Goal: Task Accomplishment & Management: Use online tool/utility

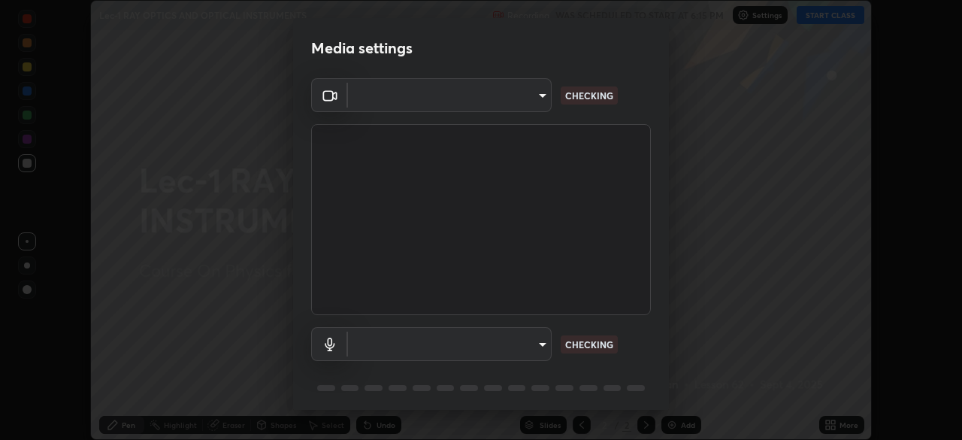
scroll to position [53, 0]
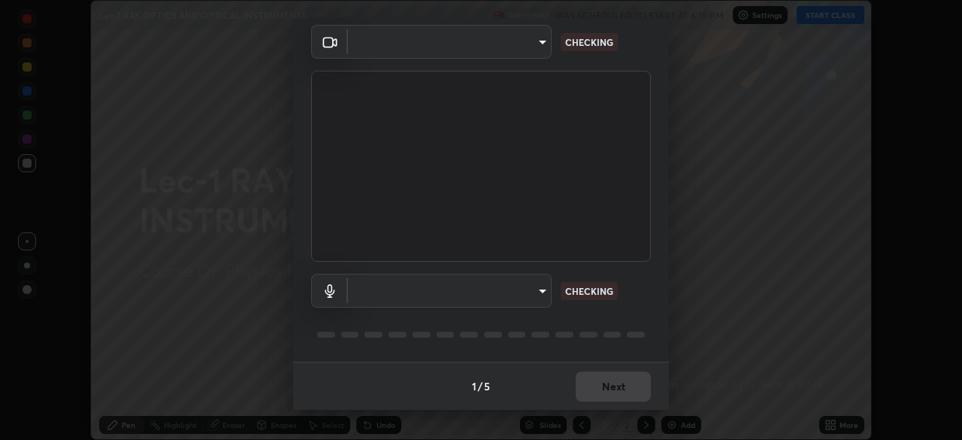
type input "d06bfa8f304afa3967ea8099af1d7ab49983dfb03d10ec62852b72a31e22bf4d"
type input "default"
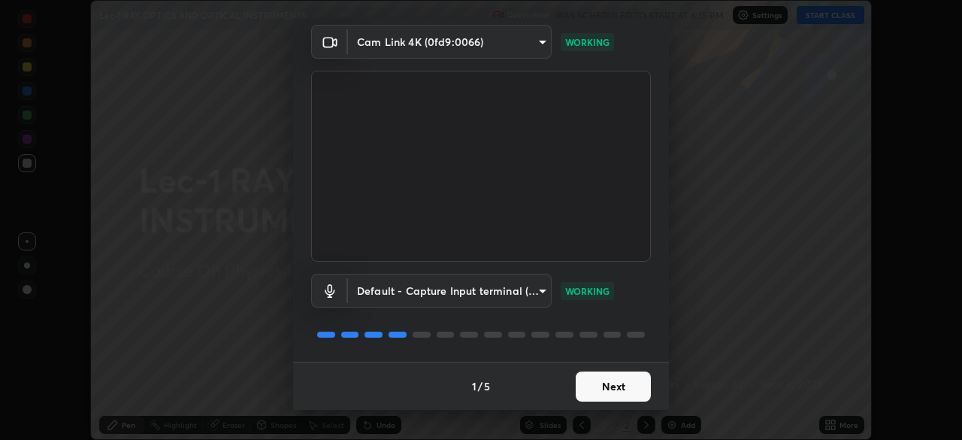
click at [608, 381] on button "Next" at bounding box center [613, 386] width 75 height 30
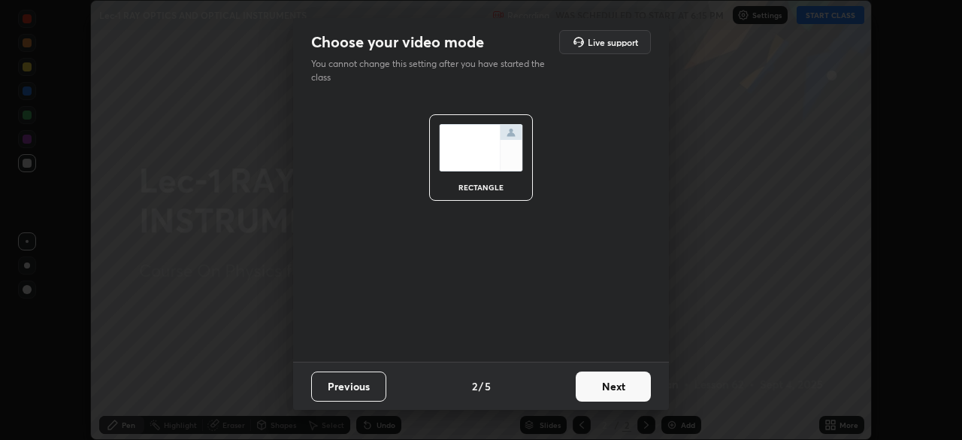
click at [609, 386] on button "Next" at bounding box center [613, 386] width 75 height 30
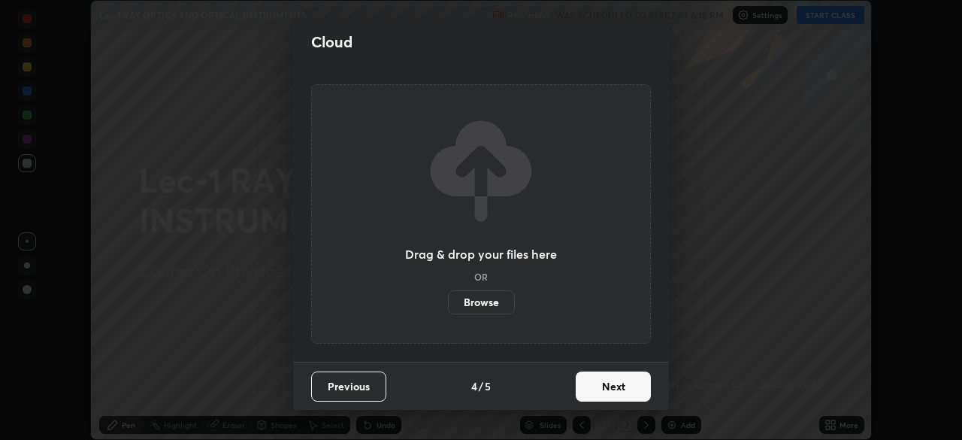
click at [614, 384] on button "Next" at bounding box center [613, 386] width 75 height 30
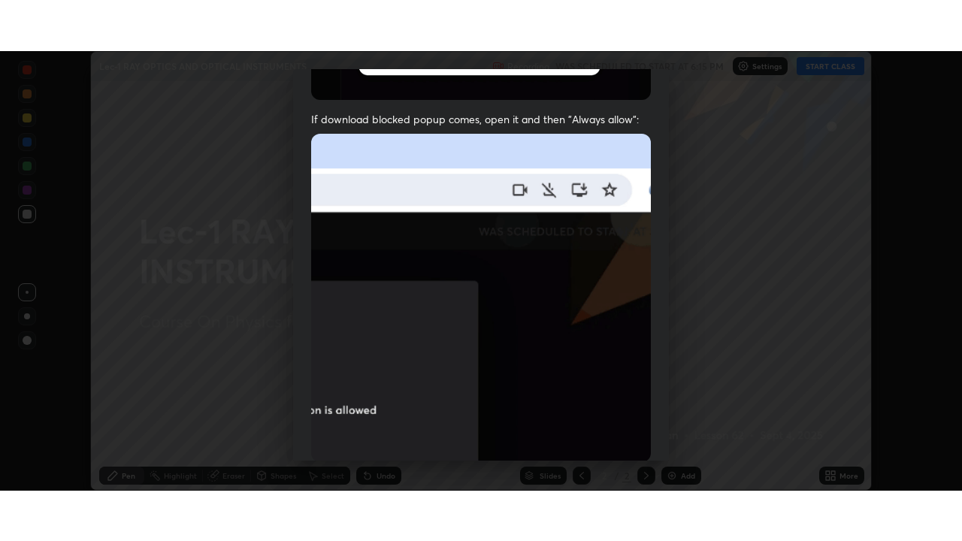
scroll to position [360, 0]
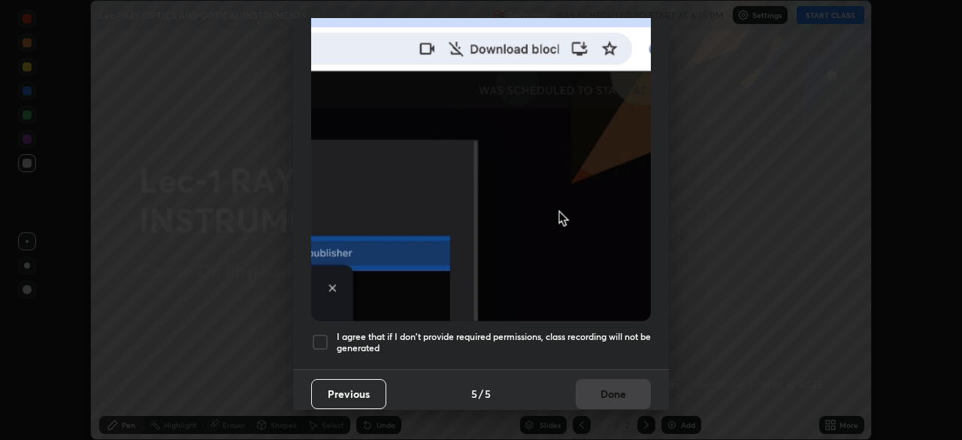
click at [314, 338] on div at bounding box center [320, 342] width 18 height 18
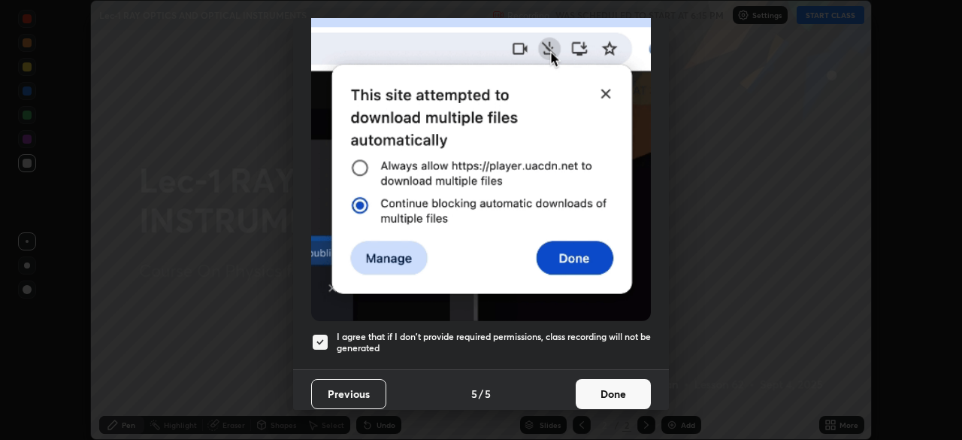
click at [605, 388] on button "Done" at bounding box center [613, 394] width 75 height 30
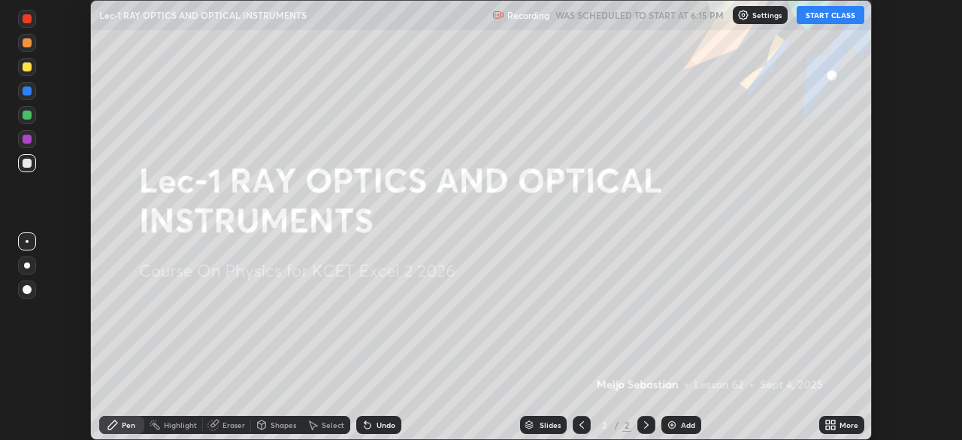
click at [838, 12] on button "START CLASS" at bounding box center [831, 15] width 68 height 18
click at [844, 422] on div "More" at bounding box center [849, 425] width 19 height 8
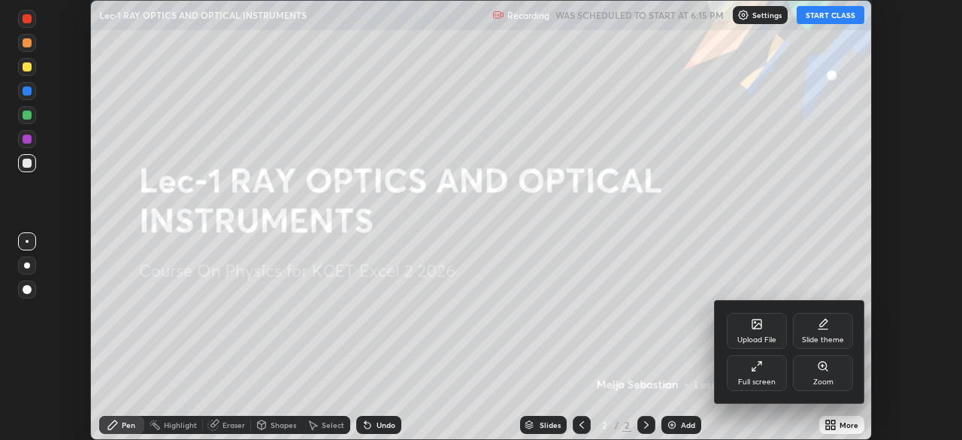
click at [774, 381] on div "Full screen" at bounding box center [757, 382] width 38 height 8
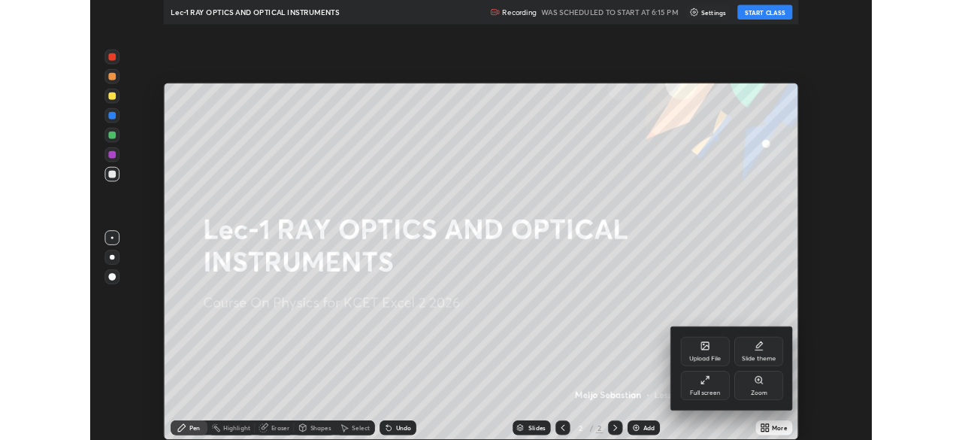
scroll to position [541, 962]
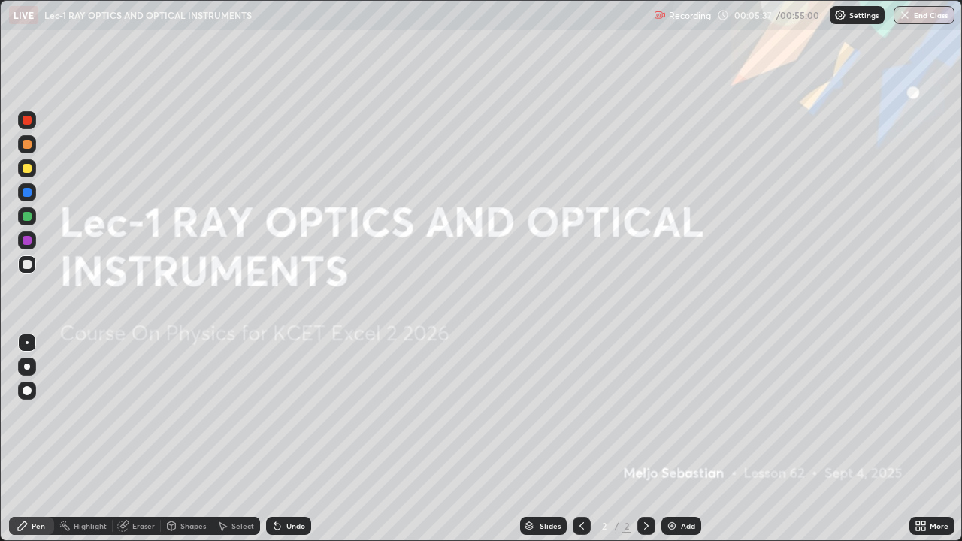
click at [682, 439] on div "Add" at bounding box center [688, 526] width 14 height 8
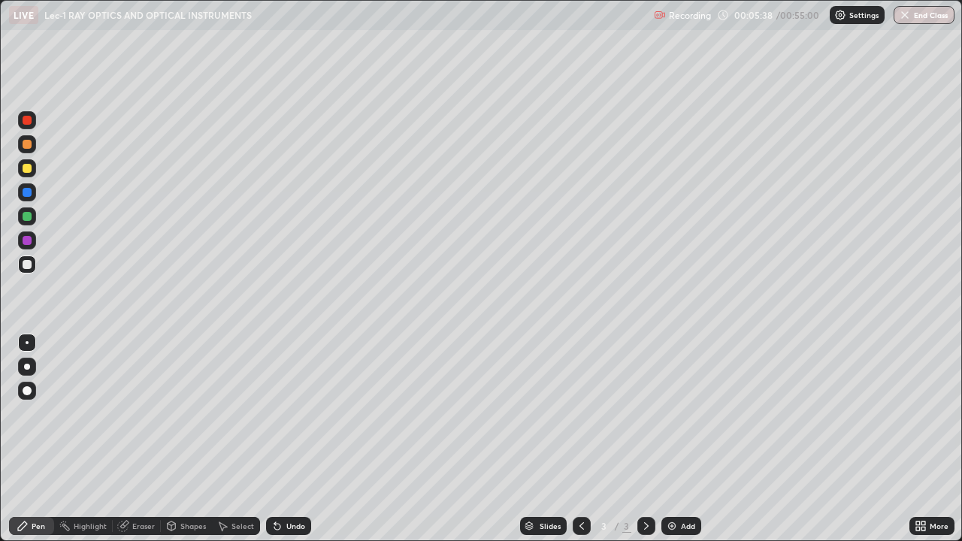
click at [29, 169] on div at bounding box center [27, 168] width 9 height 9
click at [230, 439] on div "Select" at bounding box center [236, 526] width 48 height 18
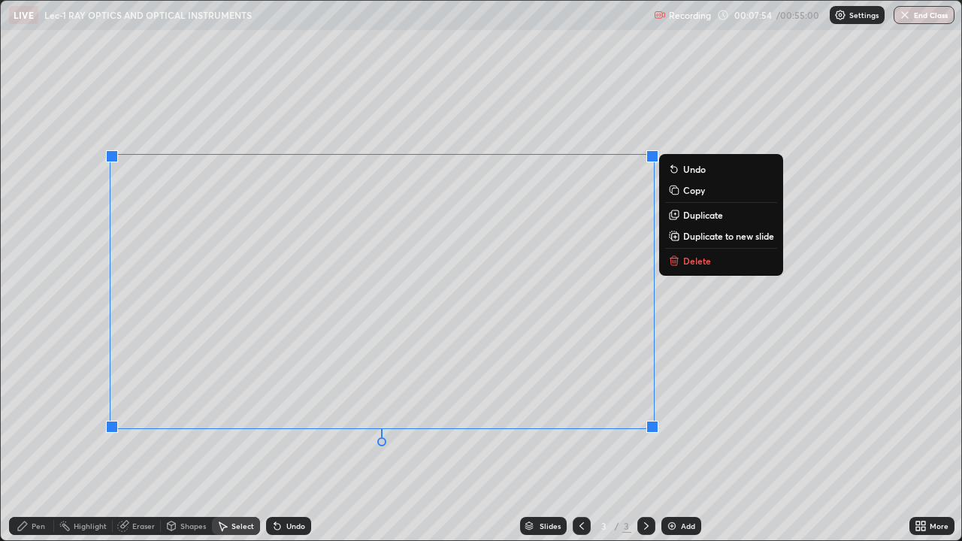
click at [292, 439] on div "0 ° Undo Copy Duplicate Duplicate to new slide Delete" at bounding box center [481, 271] width 961 height 540
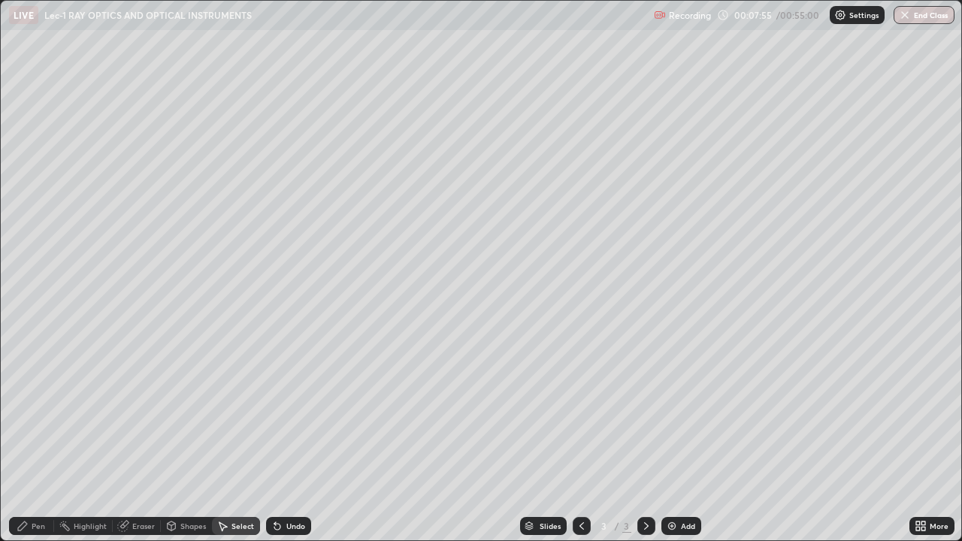
click at [32, 439] on div "Pen" at bounding box center [39, 526] width 14 height 8
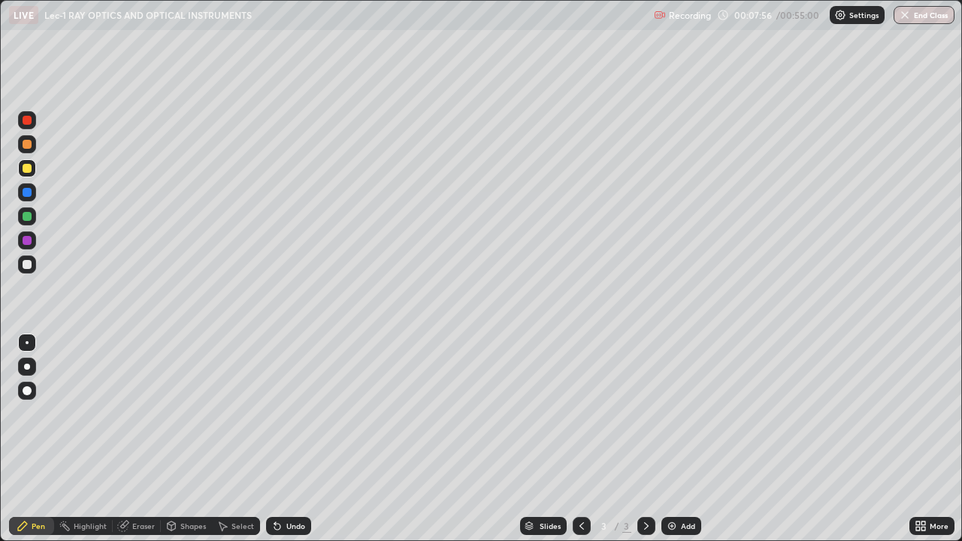
click at [679, 439] on div "Add" at bounding box center [682, 526] width 40 height 18
click at [28, 241] on div at bounding box center [27, 240] width 9 height 9
click at [233, 439] on div "Select" at bounding box center [243, 526] width 23 height 8
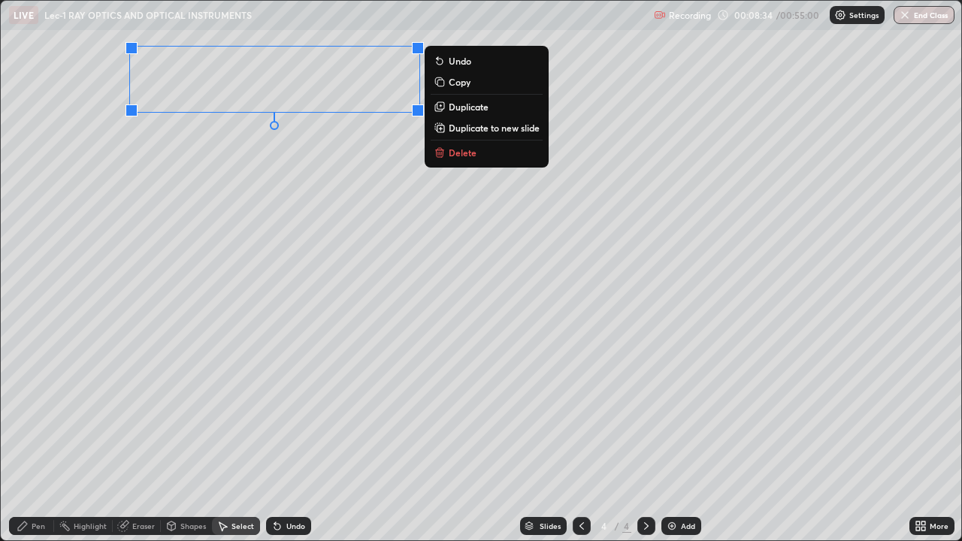
click at [26, 439] on icon at bounding box center [23, 526] width 12 height 12
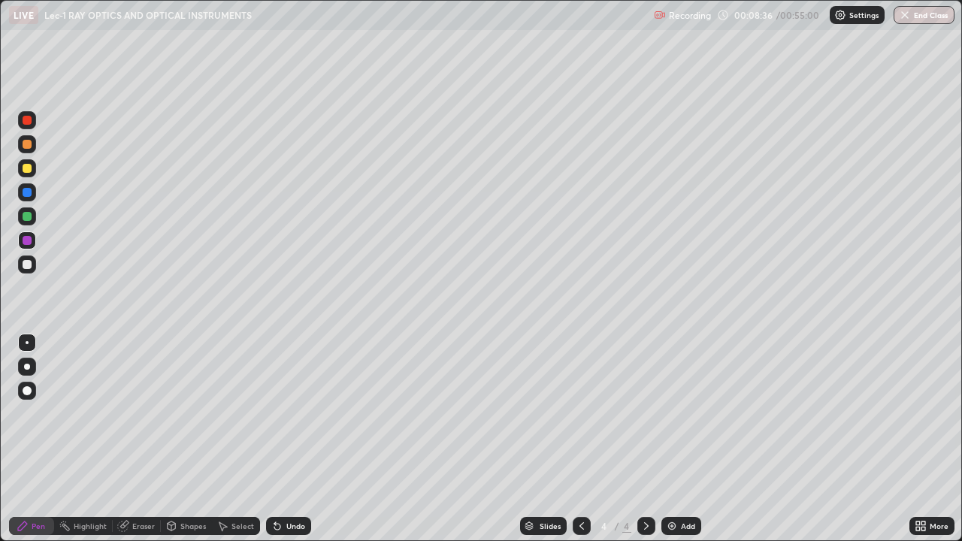
click at [26, 217] on div at bounding box center [27, 216] width 9 height 9
click at [26, 164] on div at bounding box center [27, 168] width 9 height 9
click at [186, 439] on div "Shapes" at bounding box center [193, 526] width 26 height 8
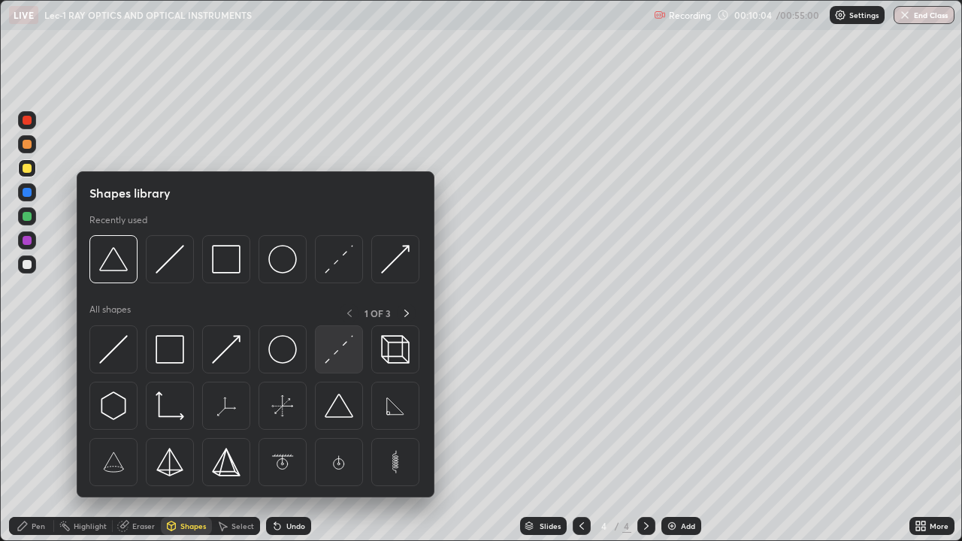
click at [334, 353] on img at bounding box center [339, 349] width 29 height 29
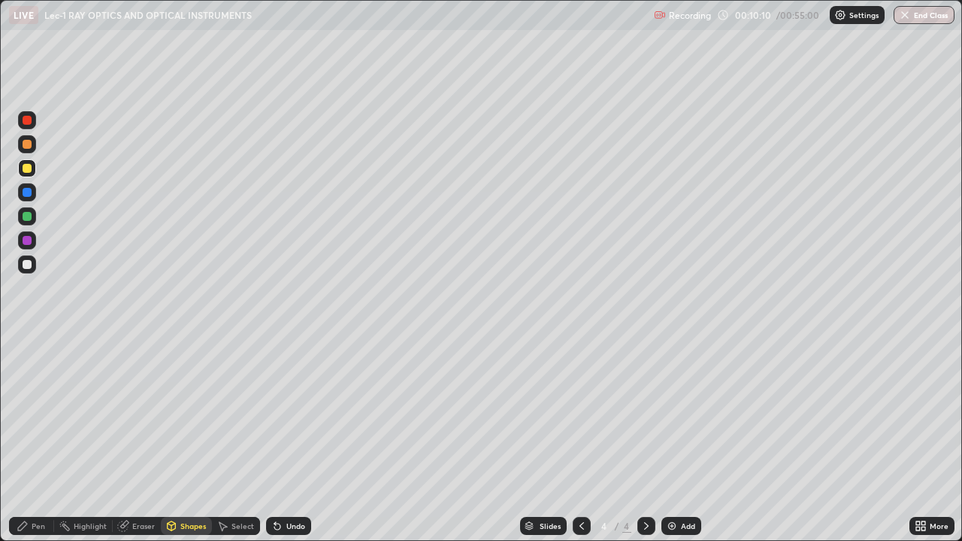
click at [35, 439] on div "Pen" at bounding box center [31, 526] width 45 height 18
click at [26, 239] on div at bounding box center [27, 240] width 9 height 9
click at [26, 192] on div at bounding box center [27, 192] width 9 height 9
click at [21, 167] on div at bounding box center [27, 168] width 18 height 18
click at [672, 439] on img at bounding box center [672, 526] width 12 height 12
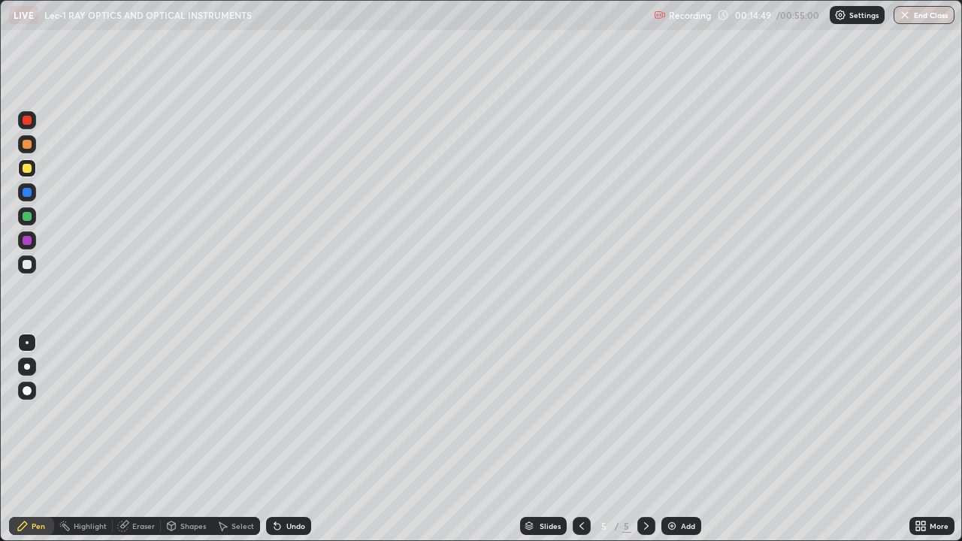
click at [25, 214] on div at bounding box center [27, 216] width 9 height 9
click at [293, 439] on div "Undo" at bounding box center [288, 526] width 45 height 18
click at [274, 439] on icon at bounding box center [275, 523] width 2 height 2
click at [26, 195] on div at bounding box center [27, 192] width 9 height 9
click at [236, 439] on div "Select" at bounding box center [243, 526] width 23 height 8
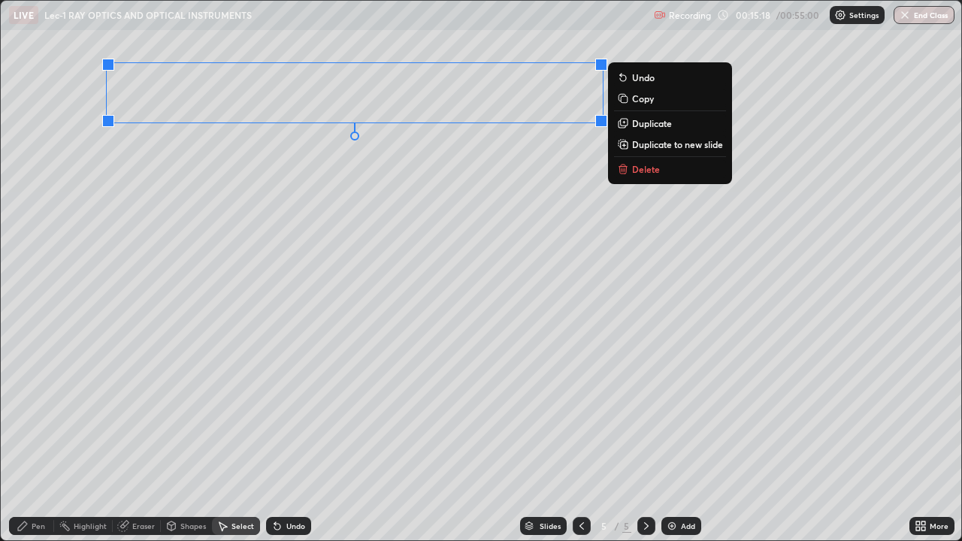
click at [32, 439] on div "Pen" at bounding box center [39, 526] width 14 height 8
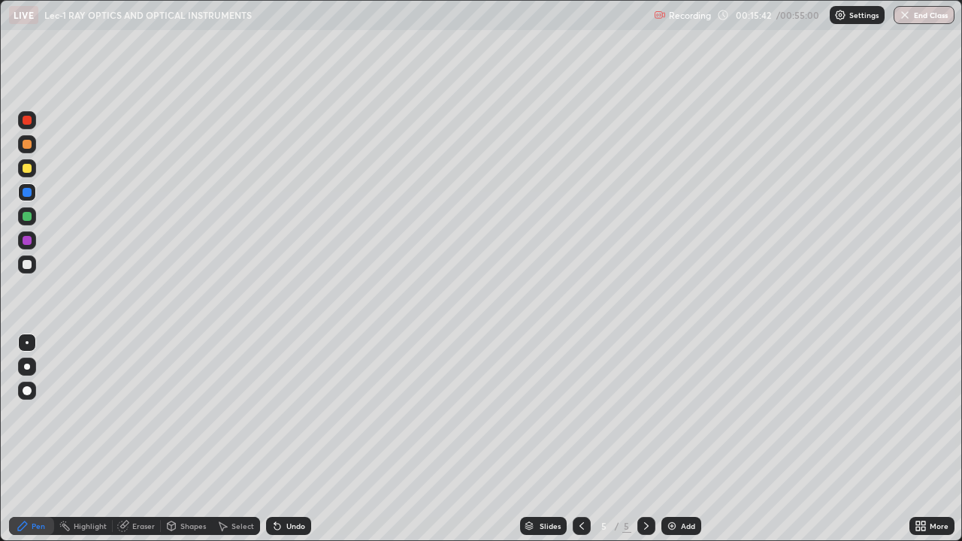
click at [127, 439] on icon at bounding box center [123, 526] width 12 height 12
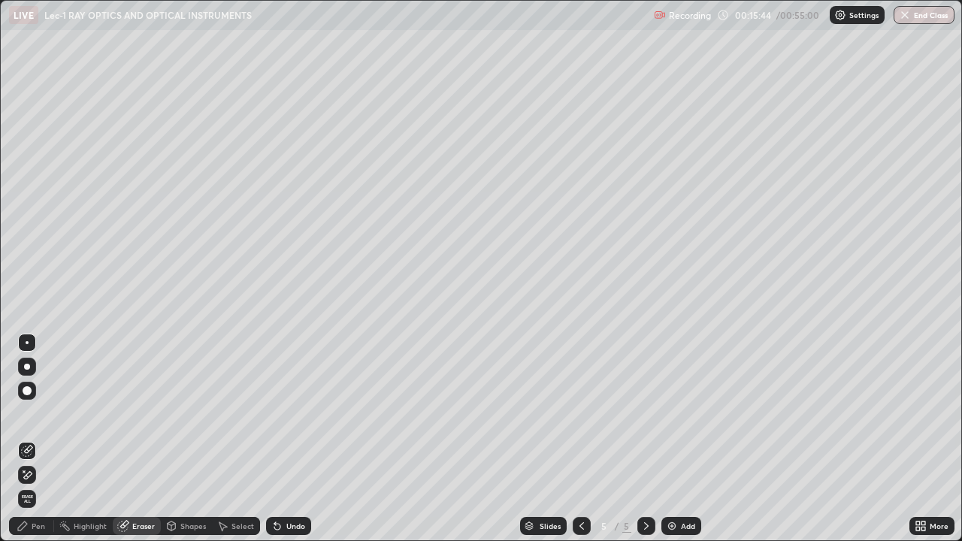
click at [29, 439] on div "Pen" at bounding box center [31, 526] width 45 height 18
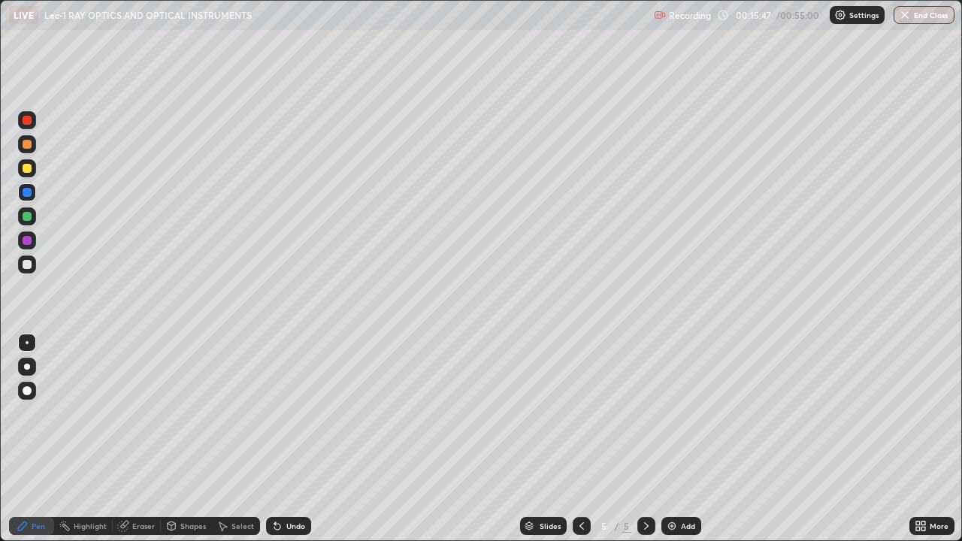
click at [186, 439] on div "Shapes" at bounding box center [193, 526] width 26 height 8
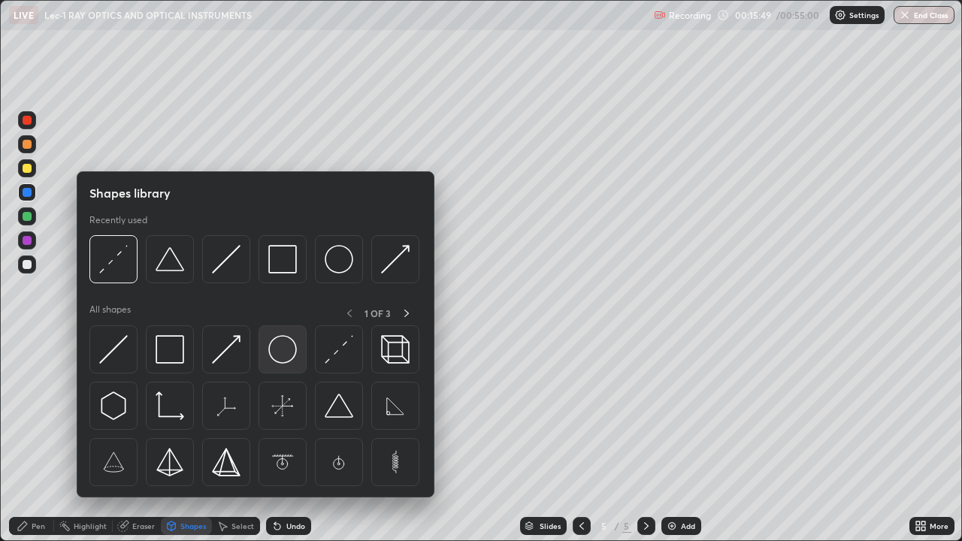
click at [278, 350] on img at bounding box center [282, 349] width 29 height 29
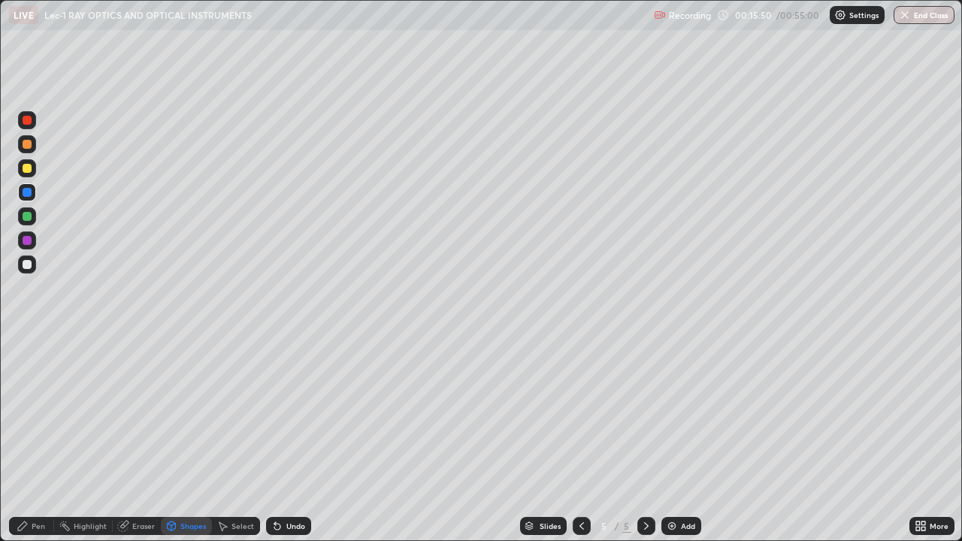
click at [30, 439] on div "Pen" at bounding box center [31, 526] width 45 height 18
click at [28, 439] on icon at bounding box center [23, 526] width 12 height 12
click at [20, 213] on div at bounding box center [27, 216] width 18 height 18
click at [283, 439] on div "Undo" at bounding box center [288, 526] width 45 height 18
click at [180, 439] on div "Shapes" at bounding box center [193, 526] width 26 height 8
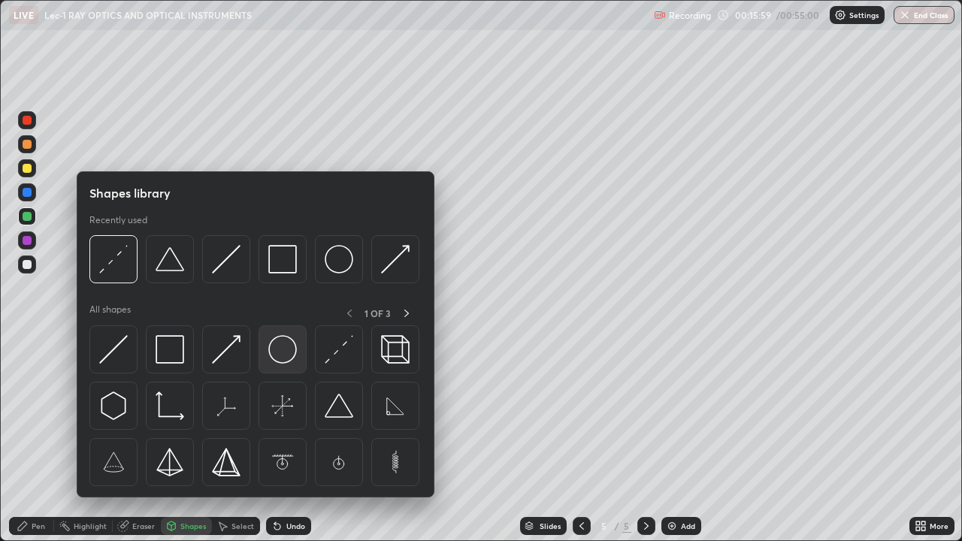
click at [271, 347] on img at bounding box center [282, 349] width 29 height 29
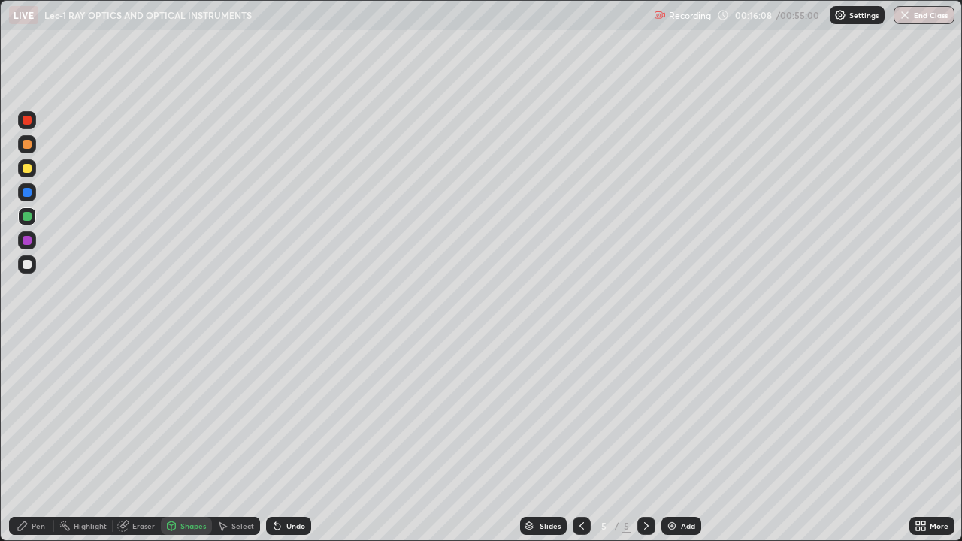
click at [134, 439] on div "Eraser" at bounding box center [143, 526] width 23 height 8
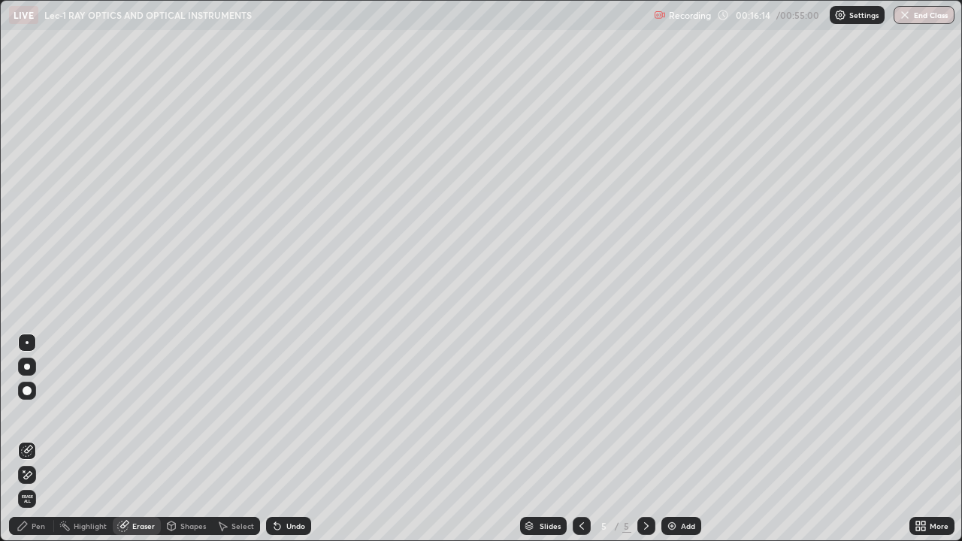
click at [38, 439] on div "Pen" at bounding box center [39, 526] width 14 height 8
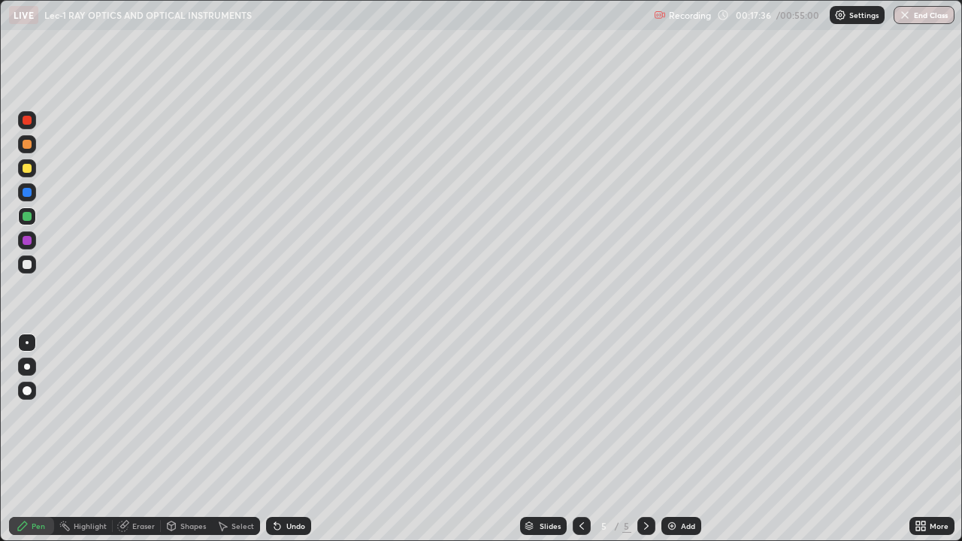
click at [136, 439] on div "Eraser" at bounding box center [143, 526] width 23 height 8
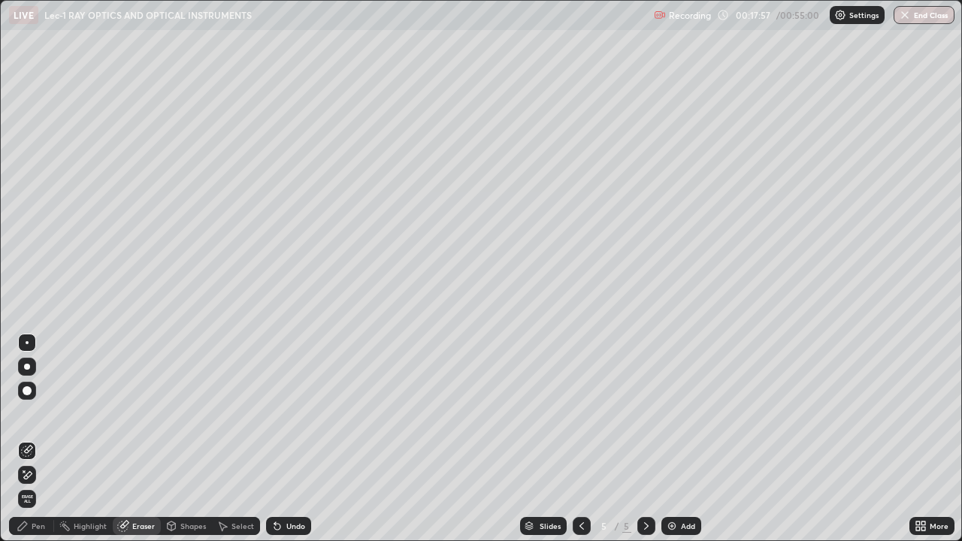
click at [32, 439] on div "Pen" at bounding box center [39, 526] width 14 height 8
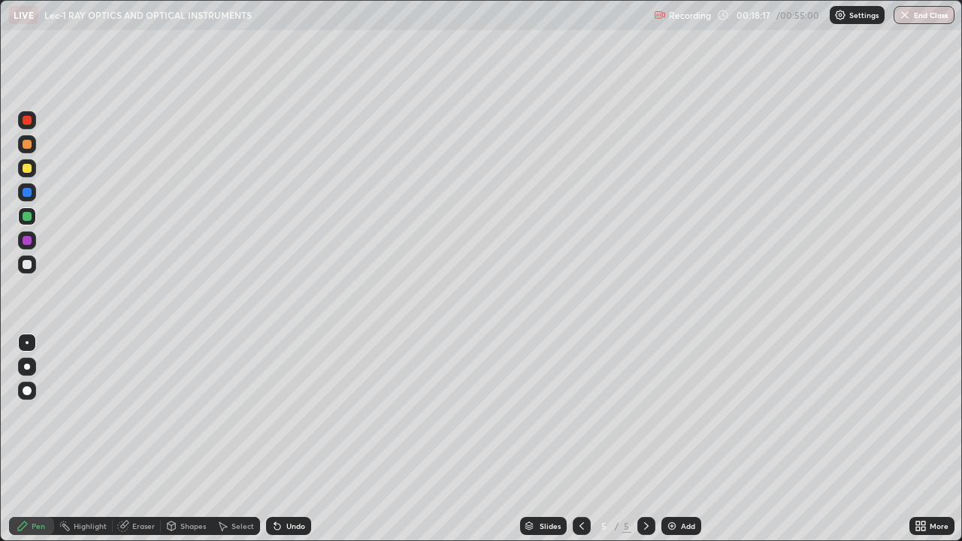
click at [234, 439] on div "Select" at bounding box center [243, 526] width 23 height 8
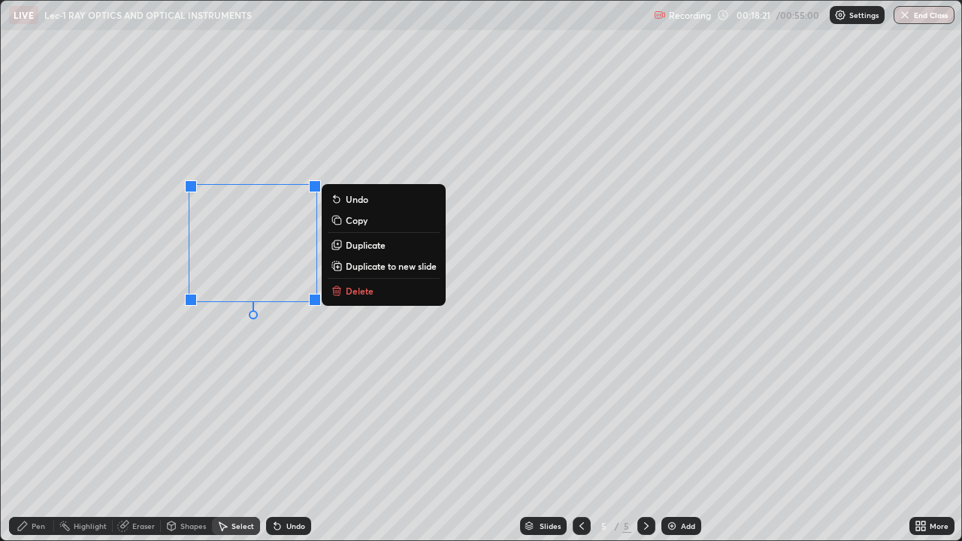
click at [38, 439] on div "Pen" at bounding box center [31, 526] width 45 height 18
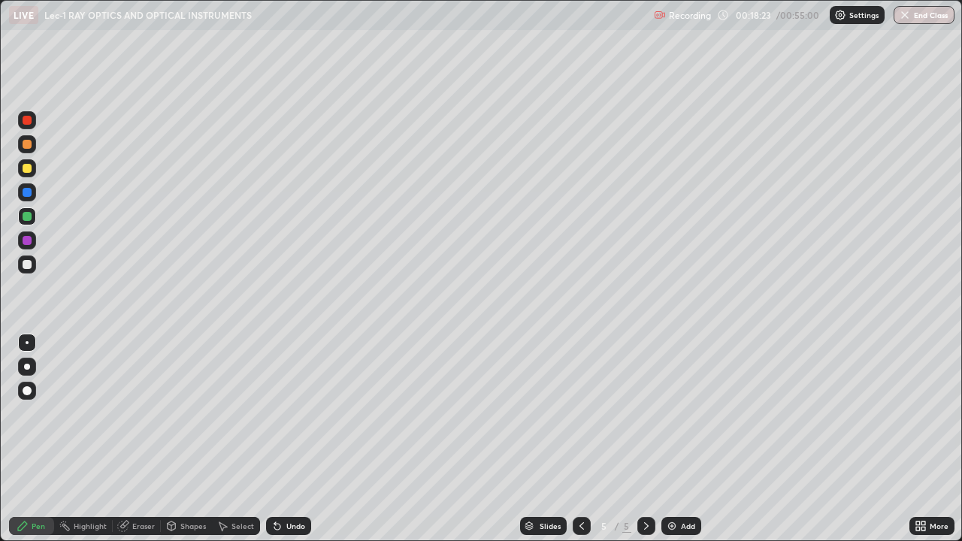
click at [280, 439] on icon at bounding box center [277, 526] width 12 height 12
click at [224, 439] on div "Select" at bounding box center [236, 526] width 48 height 18
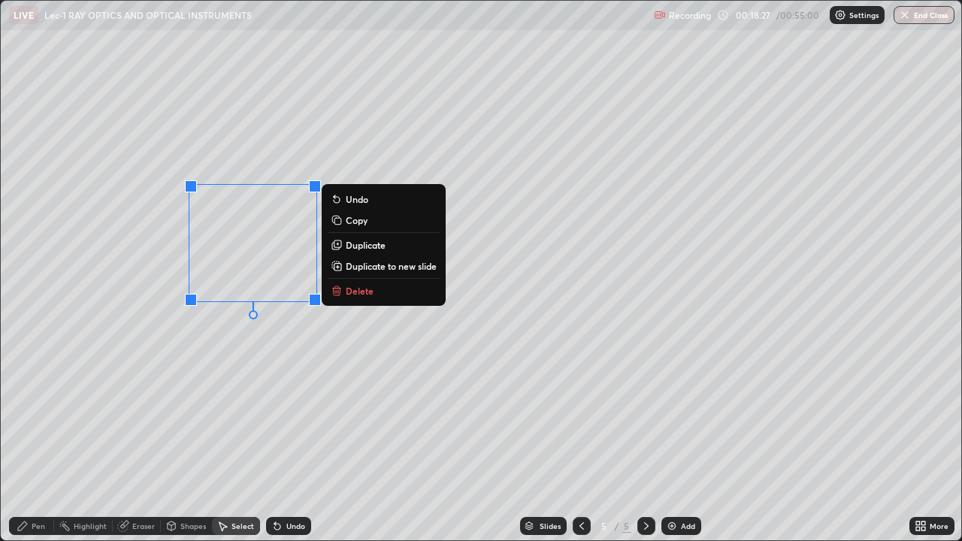
click at [21, 439] on icon at bounding box center [22, 526] width 9 height 9
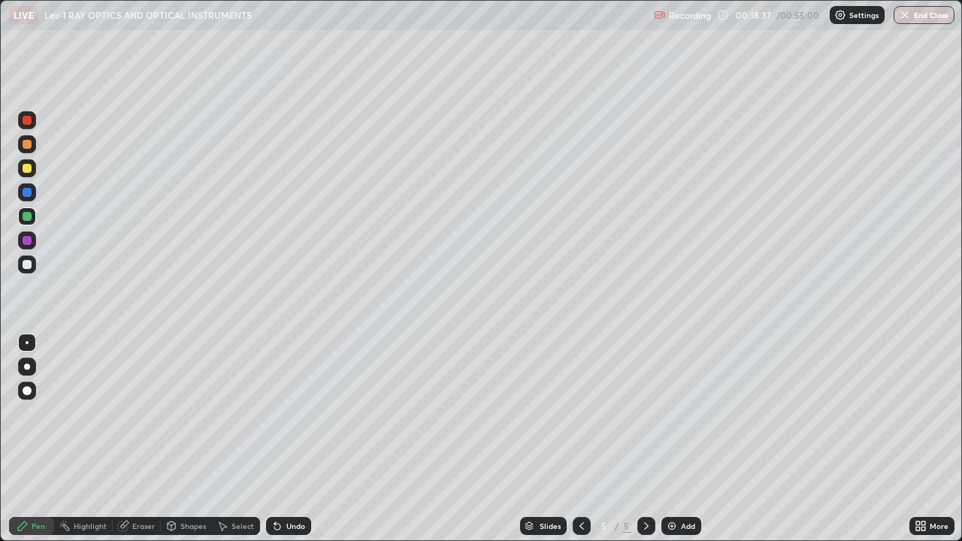
click at [283, 439] on div "Undo" at bounding box center [288, 526] width 45 height 18
click at [287, 439] on div "Undo" at bounding box center [295, 526] width 19 height 8
click at [286, 439] on div "Undo" at bounding box center [288, 526] width 45 height 18
click at [281, 439] on div "Undo" at bounding box center [288, 526] width 45 height 18
click at [280, 439] on div "Undo" at bounding box center [288, 526] width 45 height 18
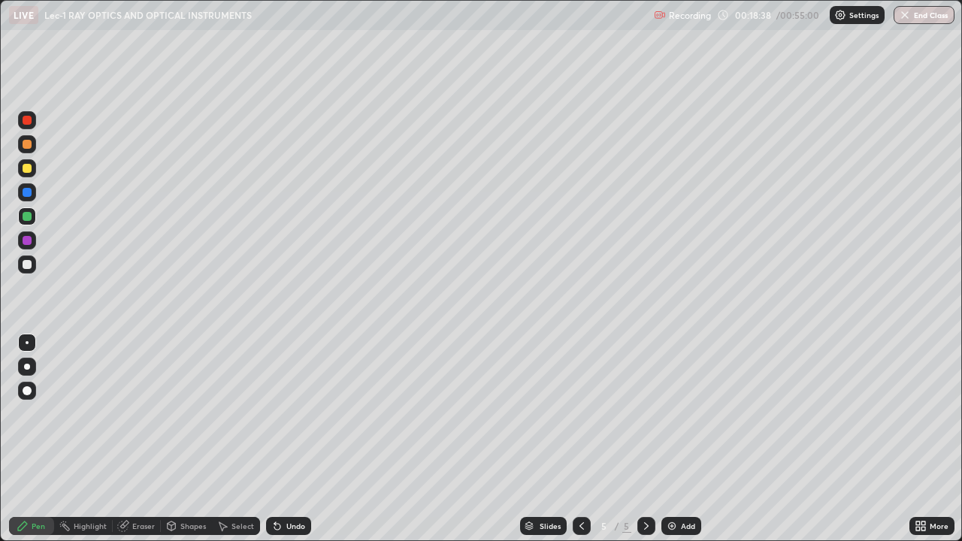
click at [280, 439] on div "Undo" at bounding box center [288, 526] width 45 height 18
click at [281, 439] on div "Undo" at bounding box center [288, 526] width 45 height 18
click at [26, 220] on div at bounding box center [27, 216] width 9 height 9
click at [27, 238] on div at bounding box center [27, 240] width 9 height 9
click at [687, 439] on div "Add" at bounding box center [688, 526] width 14 height 8
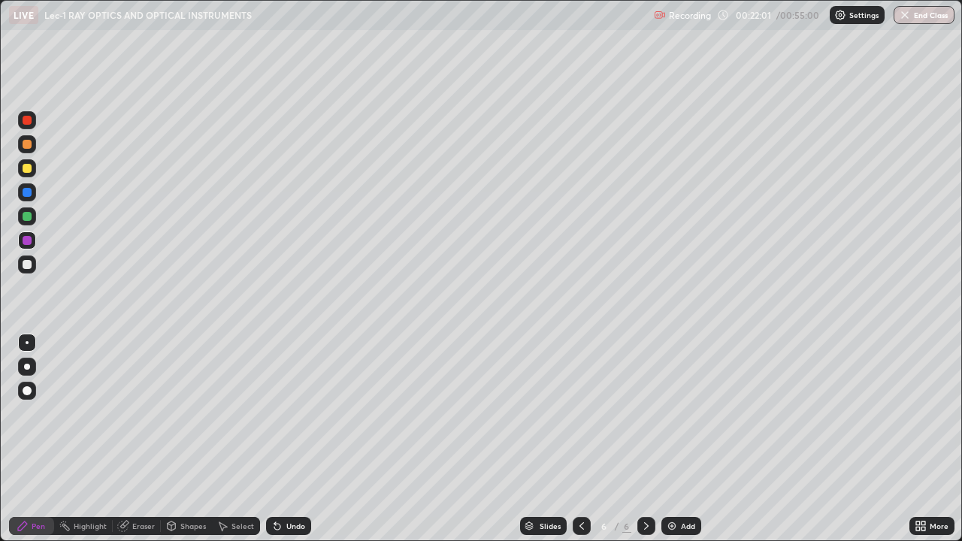
click at [27, 217] on div at bounding box center [27, 216] width 9 height 9
click at [23, 192] on div at bounding box center [27, 192] width 9 height 9
click at [234, 439] on div "Select" at bounding box center [243, 526] width 23 height 8
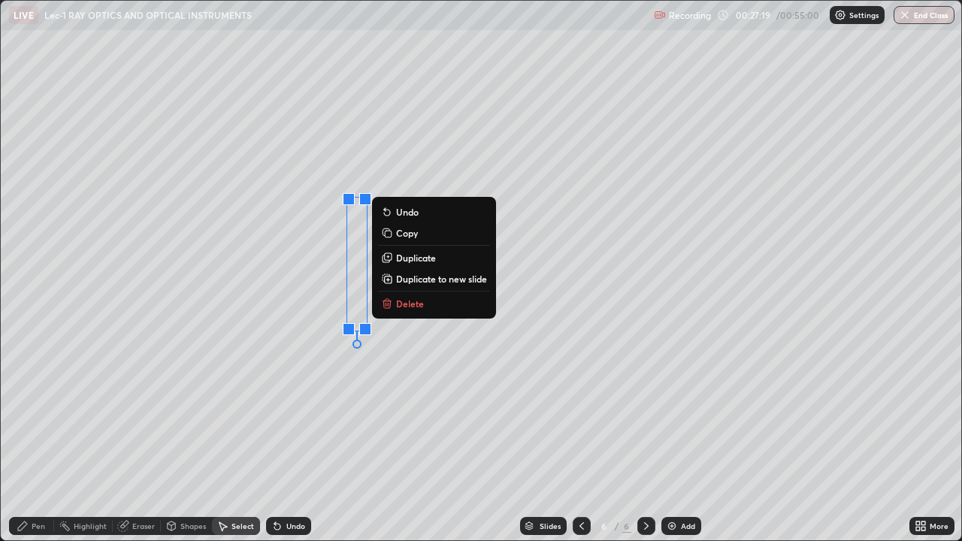
click at [38, 439] on div "Pen" at bounding box center [39, 526] width 14 height 8
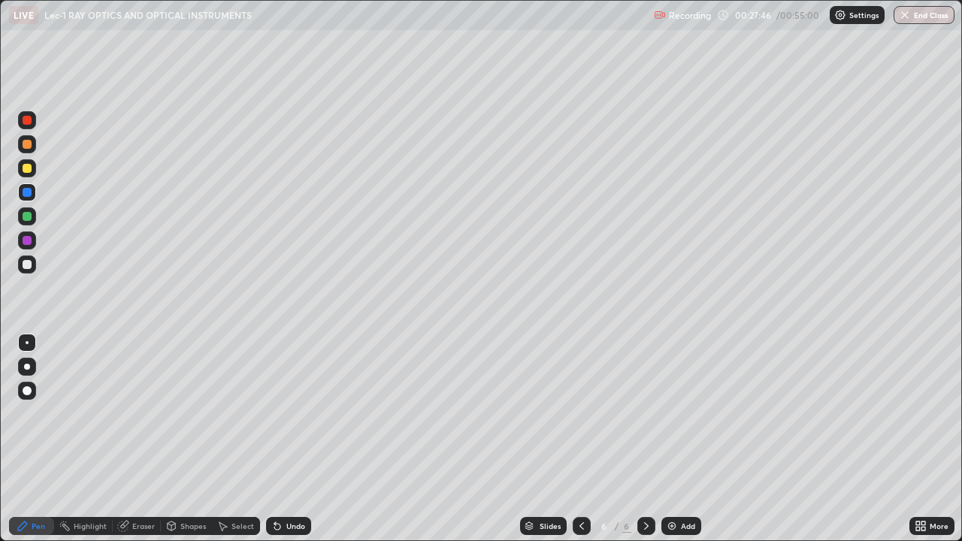
click at [28, 212] on div at bounding box center [27, 216] width 9 height 9
click at [232, 439] on div "Select" at bounding box center [243, 526] width 23 height 8
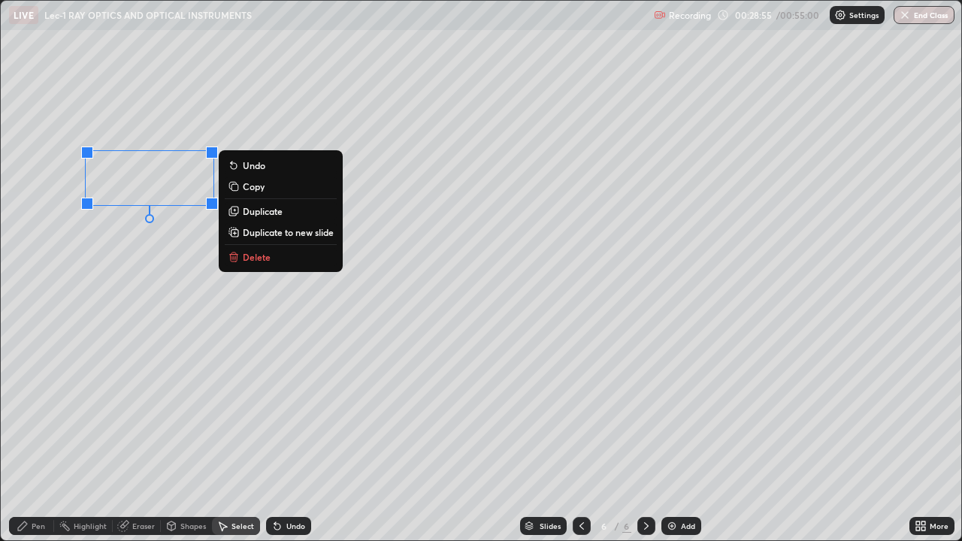
click at [34, 439] on div "Pen" at bounding box center [31, 526] width 45 height 18
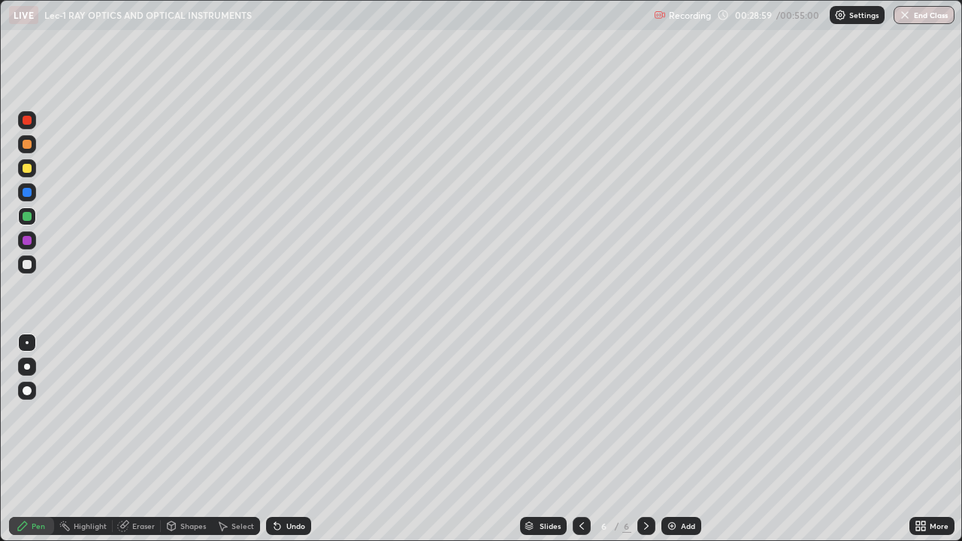
click at [288, 439] on div "Undo" at bounding box center [295, 526] width 19 height 8
click at [234, 439] on div "Select" at bounding box center [243, 526] width 23 height 8
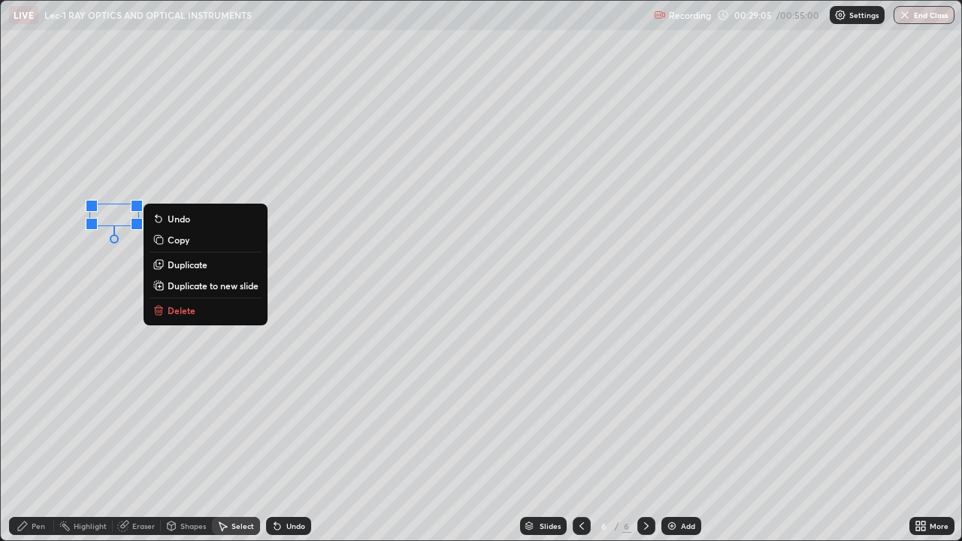
click at [362, 260] on div "0 ° Undo Copy Duplicate Duplicate to new slide Delete" at bounding box center [481, 271] width 961 height 540
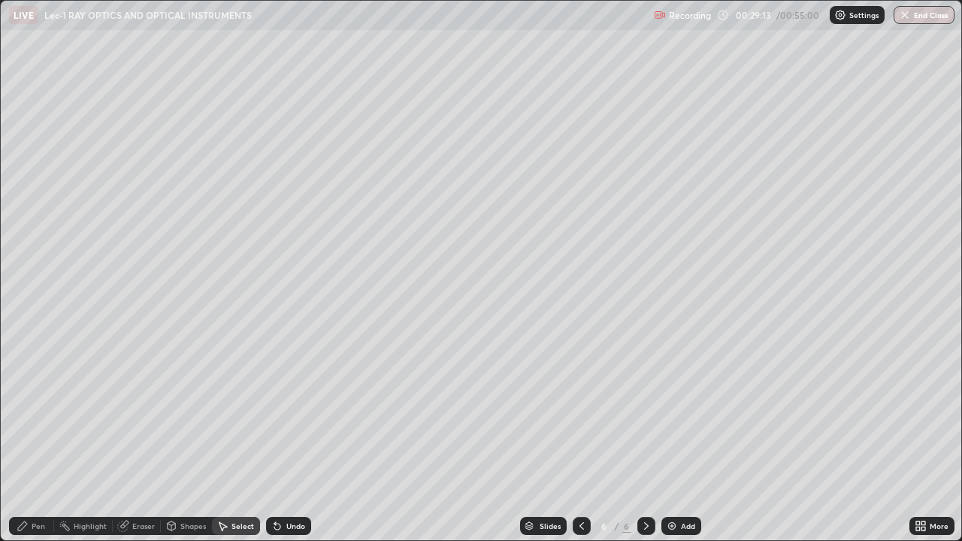
click at [46, 439] on div "Pen" at bounding box center [31, 526] width 45 height 18
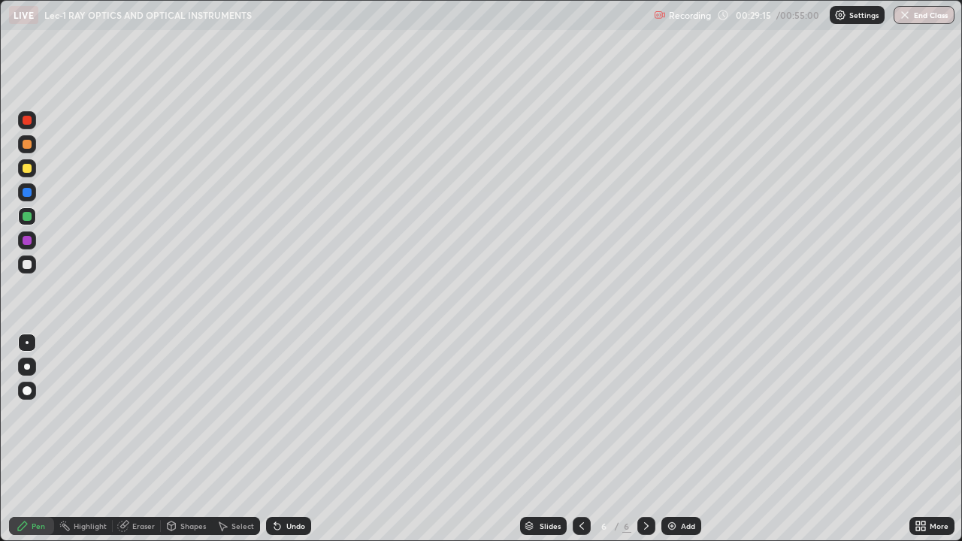
click at [235, 439] on div "Select" at bounding box center [243, 526] width 23 height 8
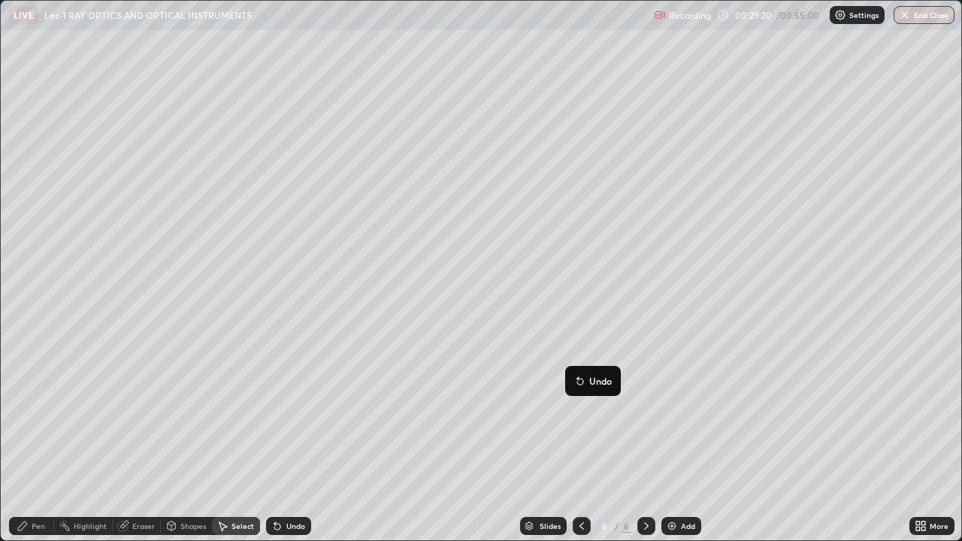
click at [31, 439] on div "Pen" at bounding box center [31, 526] width 45 height 18
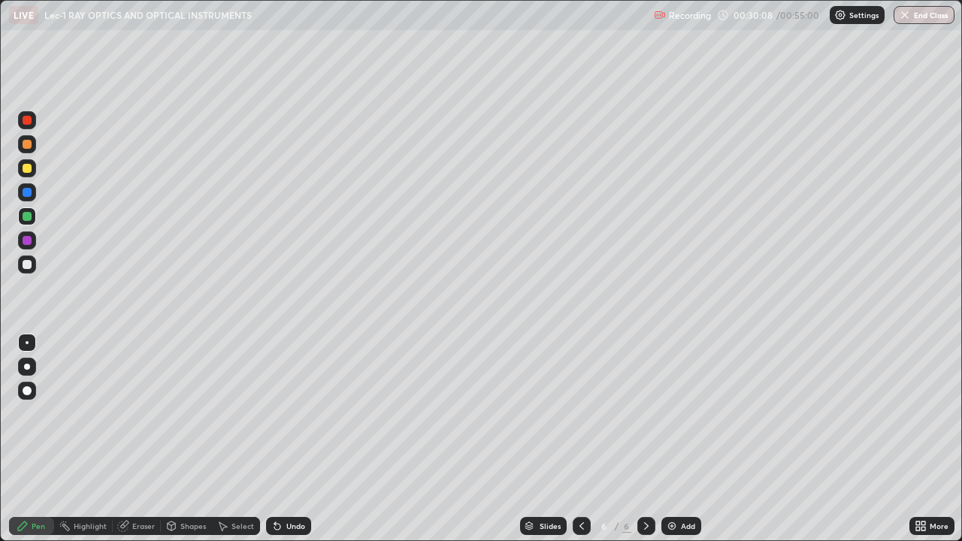
click at [292, 439] on div "Undo" at bounding box center [295, 526] width 19 height 8
click at [184, 439] on div "Shapes" at bounding box center [193, 526] width 26 height 8
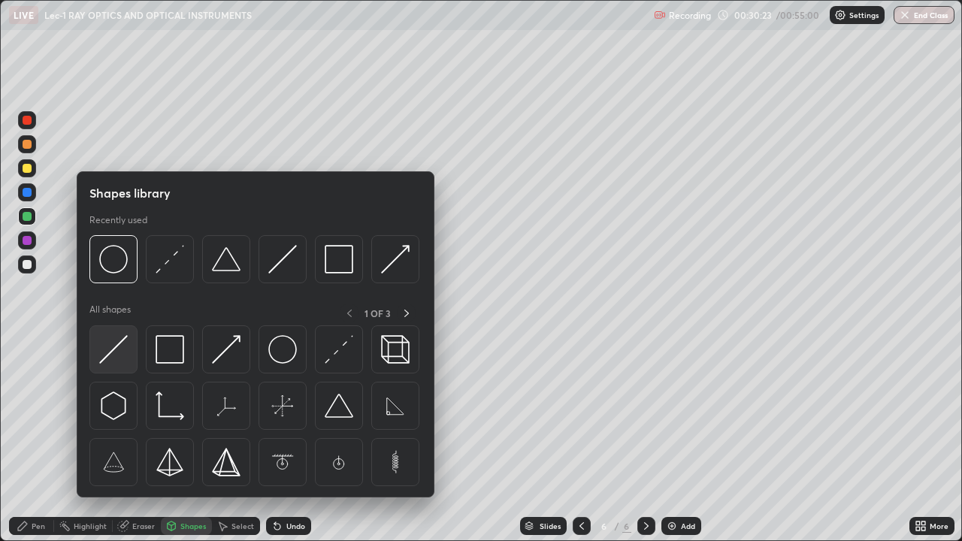
click at [117, 350] on img at bounding box center [113, 349] width 29 height 29
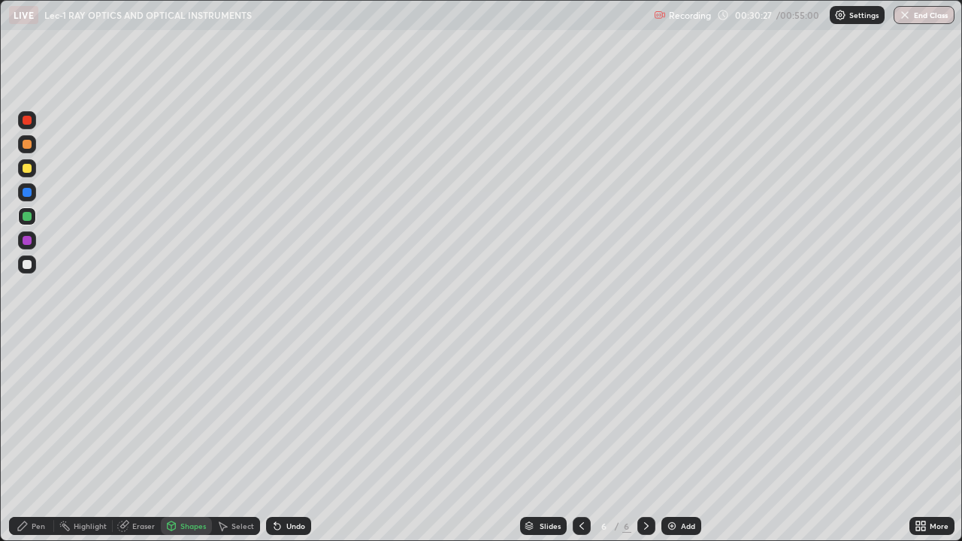
click at [283, 439] on div "Undo" at bounding box center [288, 526] width 45 height 18
click at [291, 439] on div "Undo" at bounding box center [295, 526] width 19 height 8
click at [28, 242] on div at bounding box center [27, 240] width 9 height 9
click at [283, 439] on div "Undo" at bounding box center [288, 526] width 45 height 18
click at [280, 439] on icon at bounding box center [277, 526] width 12 height 12
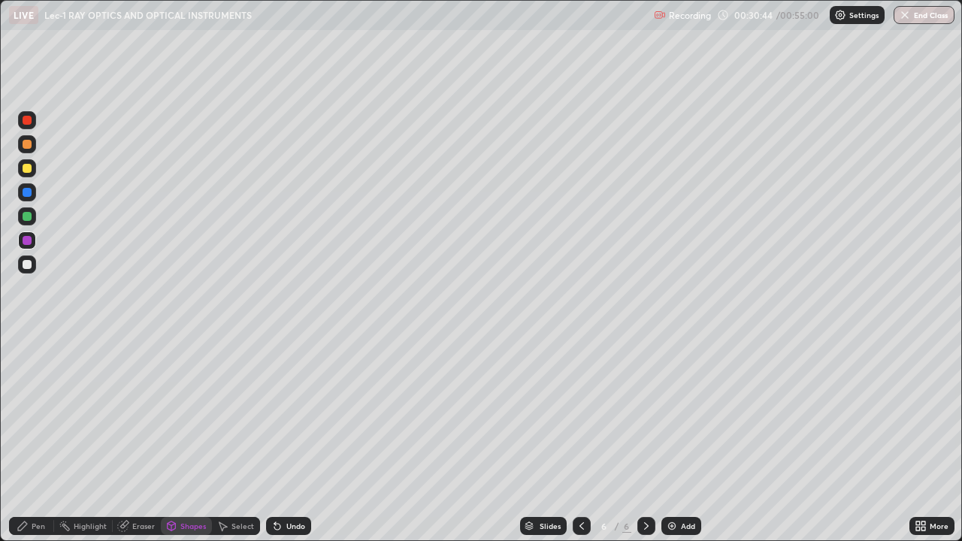
click at [29, 439] on div "Pen" at bounding box center [31, 526] width 45 height 18
click at [287, 439] on div "Undo" at bounding box center [295, 526] width 19 height 8
click at [25, 218] on div at bounding box center [27, 216] width 9 height 9
click at [23, 193] on div at bounding box center [27, 192] width 9 height 9
click at [28, 171] on div at bounding box center [27, 168] width 9 height 9
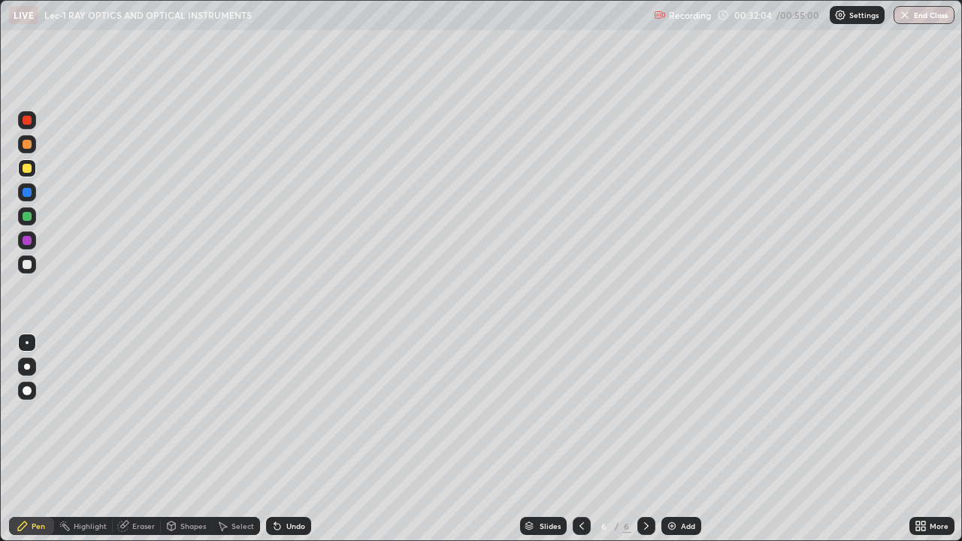
click at [294, 439] on div "Undo" at bounding box center [288, 526] width 45 height 18
click at [140, 439] on div "Eraser" at bounding box center [143, 526] width 23 height 8
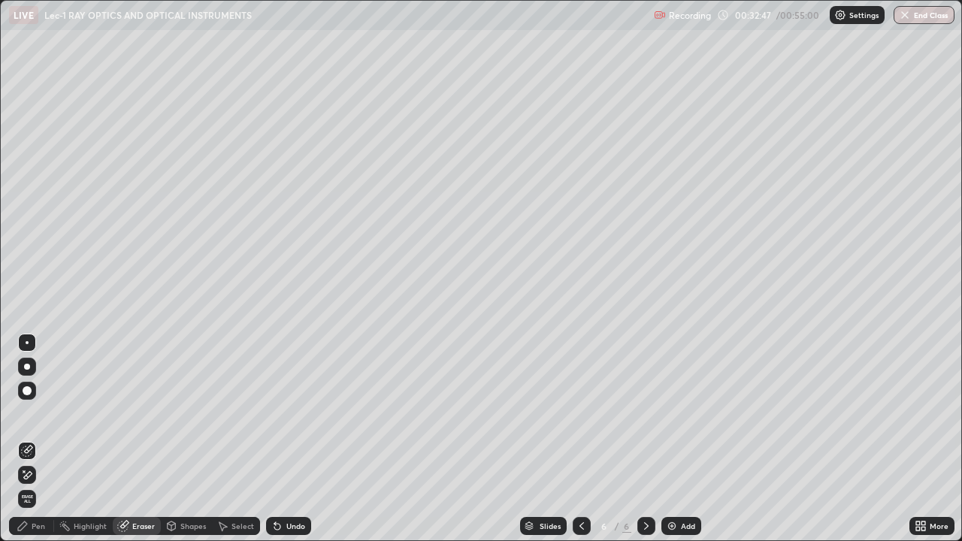
click at [29, 439] on div "Pen" at bounding box center [31, 526] width 45 height 18
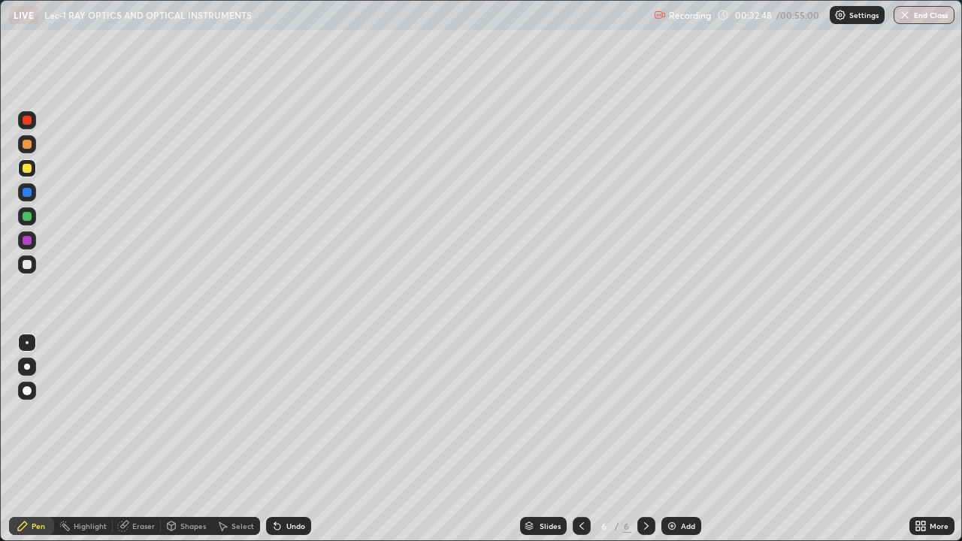
click at [29, 223] on div at bounding box center [27, 216] width 18 height 18
click at [28, 264] on div at bounding box center [27, 264] width 9 height 9
click at [26, 171] on div at bounding box center [27, 168] width 9 height 9
click at [142, 439] on div "Eraser" at bounding box center [143, 526] width 23 height 8
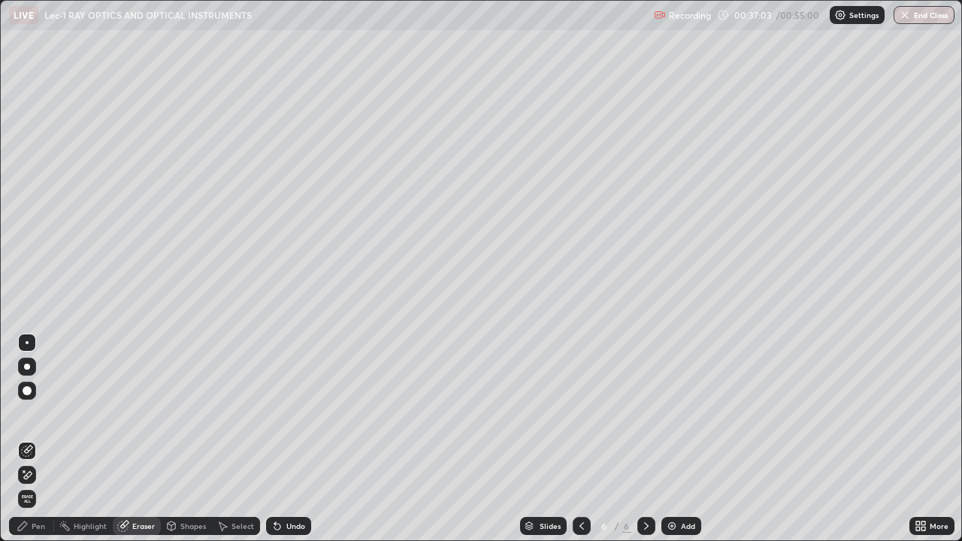
click at [31, 439] on div "Pen" at bounding box center [31, 526] width 45 height 18
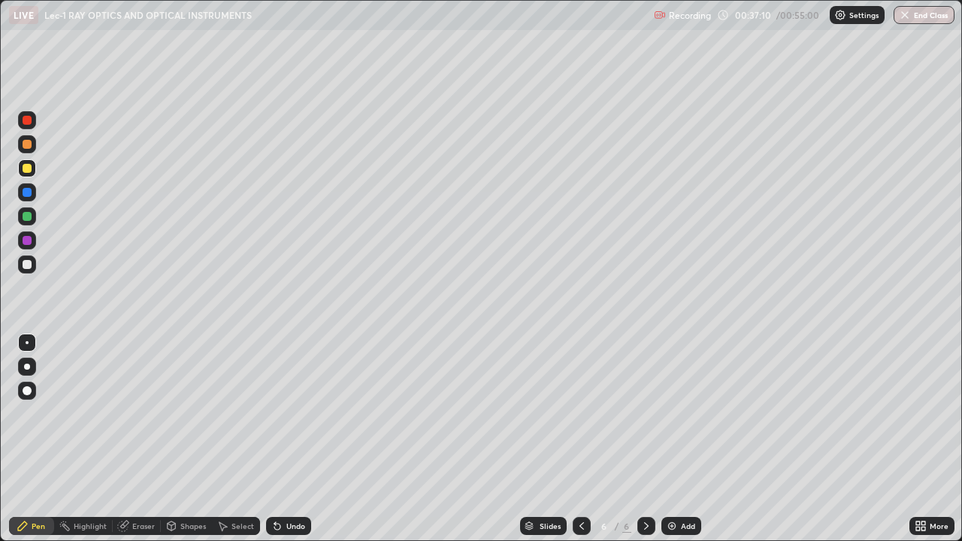
click at [282, 439] on div "Undo" at bounding box center [288, 526] width 45 height 18
click at [294, 439] on div "Undo" at bounding box center [288, 526] width 45 height 18
click at [26, 241] on div at bounding box center [27, 240] width 9 height 9
click at [298, 439] on div "Undo" at bounding box center [295, 526] width 19 height 8
click at [300, 439] on div "Undo" at bounding box center [288, 526] width 45 height 18
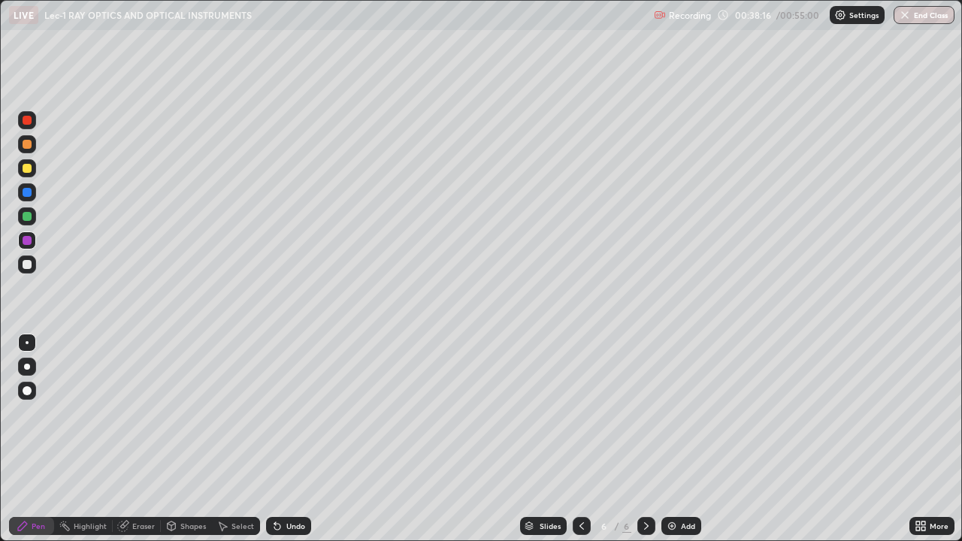
click at [27, 193] on div at bounding box center [27, 192] width 9 height 9
click at [31, 265] on div at bounding box center [27, 264] width 9 height 9
click at [286, 439] on div "Undo" at bounding box center [295, 526] width 19 height 8
click at [686, 439] on div "Add" at bounding box center [688, 526] width 14 height 8
click at [44, 439] on div "Pen" at bounding box center [39, 526] width 14 height 8
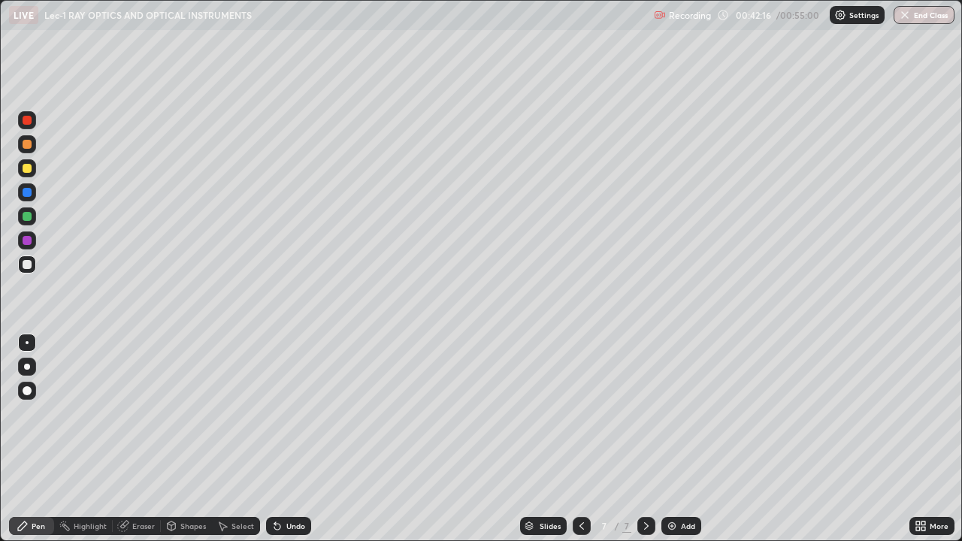
click at [30, 217] on div at bounding box center [27, 216] width 9 height 9
click at [27, 193] on div at bounding box center [27, 192] width 9 height 9
click at [235, 439] on div "Select" at bounding box center [243, 526] width 23 height 8
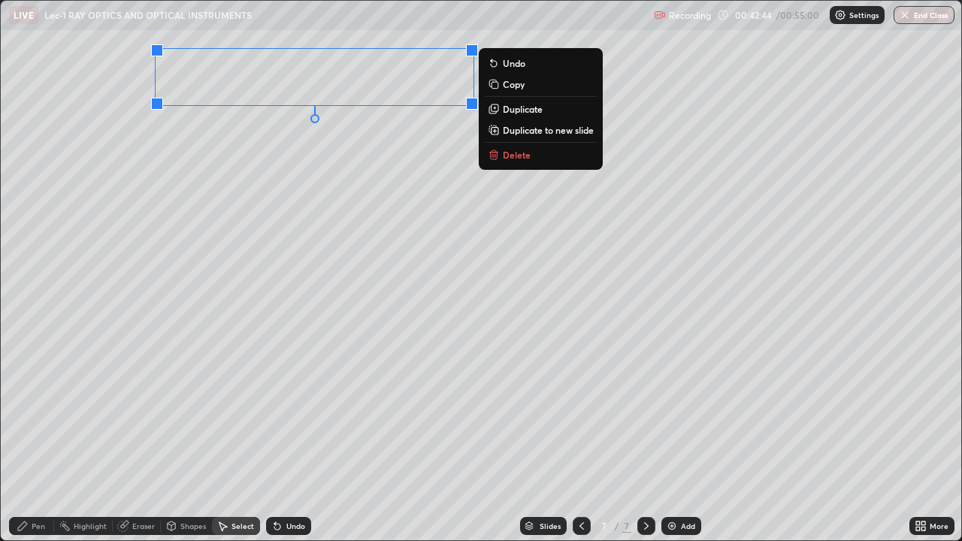
click at [38, 439] on div "Pen" at bounding box center [39, 526] width 14 height 8
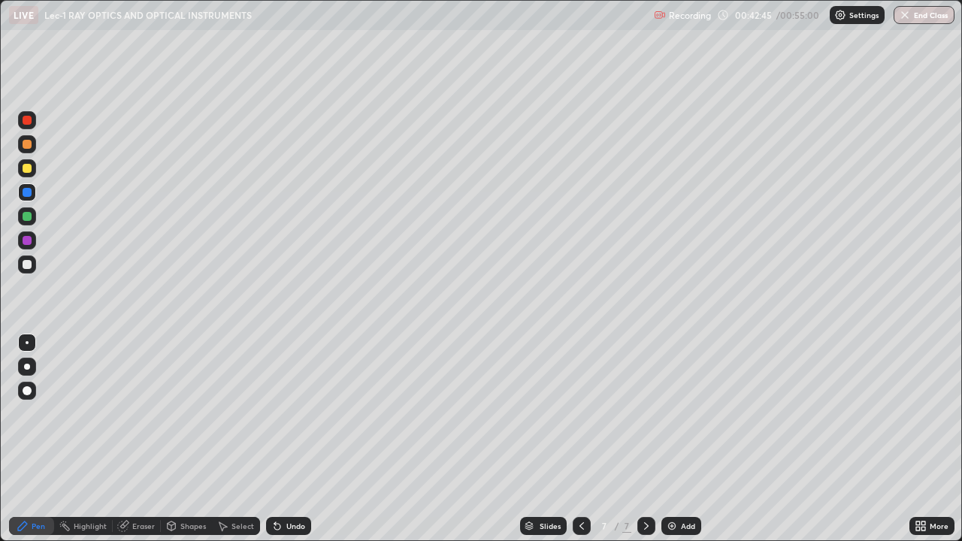
click at [23, 220] on div at bounding box center [27, 216] width 9 height 9
click at [26, 241] on div at bounding box center [27, 240] width 9 height 9
click at [28, 217] on div at bounding box center [27, 216] width 9 height 9
click at [244, 439] on div "Select" at bounding box center [236, 526] width 48 height 18
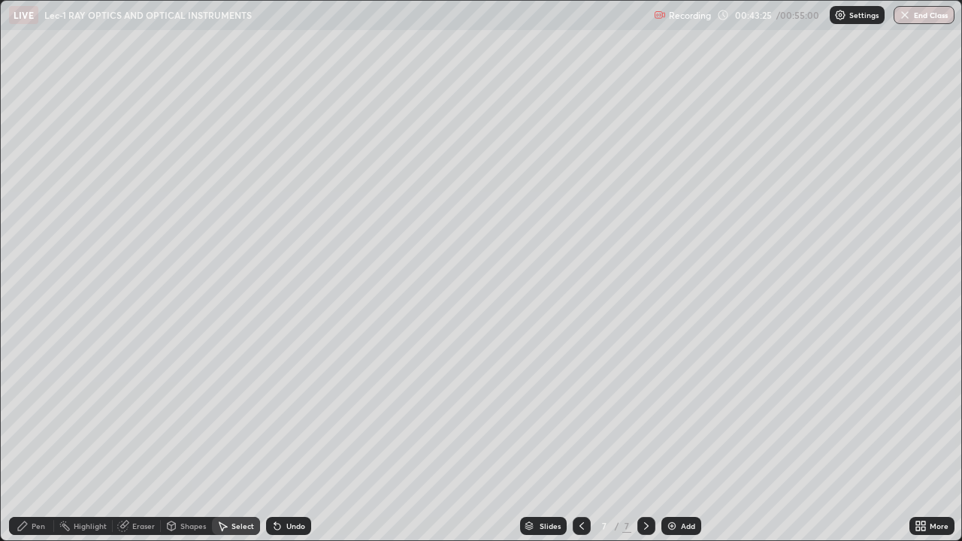
click at [181, 439] on div "Shapes" at bounding box center [193, 526] width 26 height 8
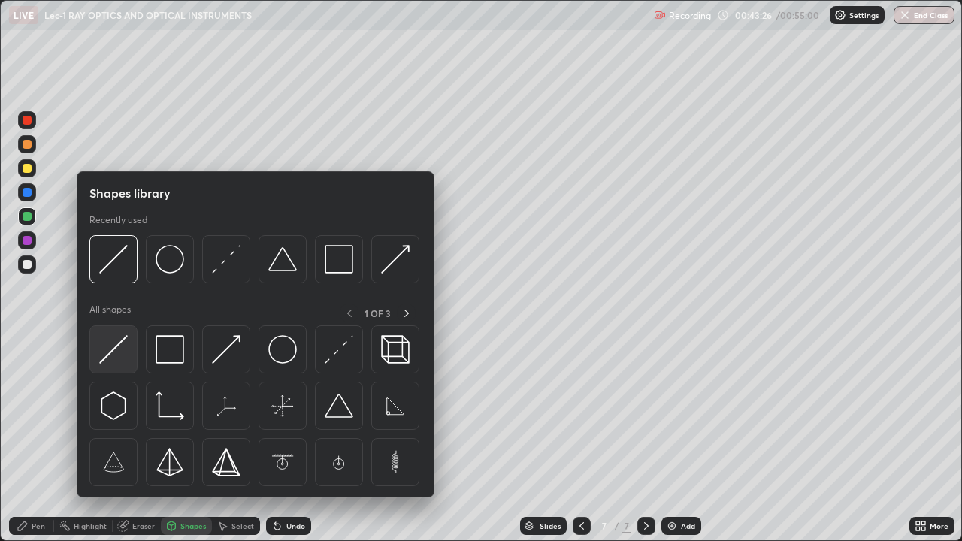
click at [109, 356] on img at bounding box center [113, 349] width 29 height 29
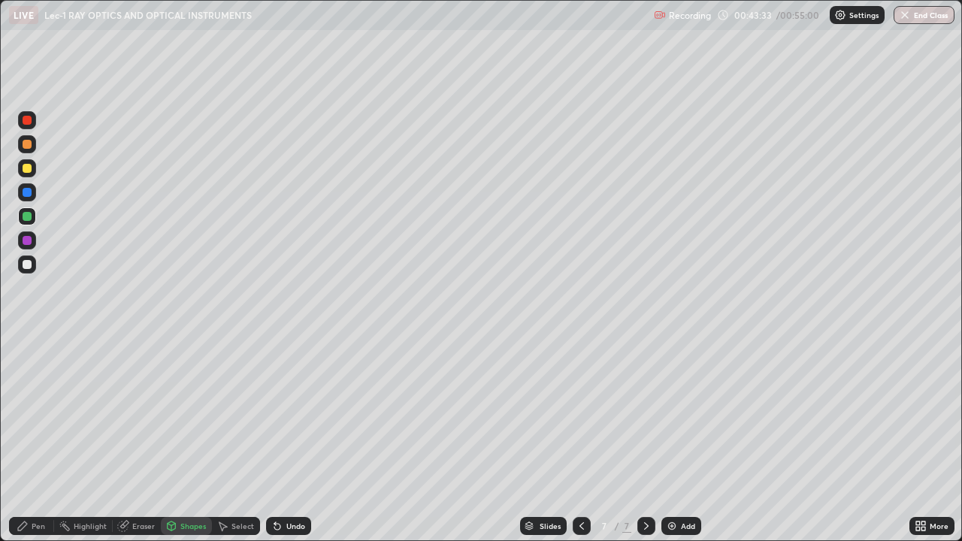
click at [35, 439] on div "Pen" at bounding box center [39, 526] width 14 height 8
click at [23, 192] on div at bounding box center [27, 192] width 9 height 9
click at [278, 439] on icon at bounding box center [277, 527] width 6 height 6
click at [182, 439] on div "Shapes" at bounding box center [193, 526] width 26 height 8
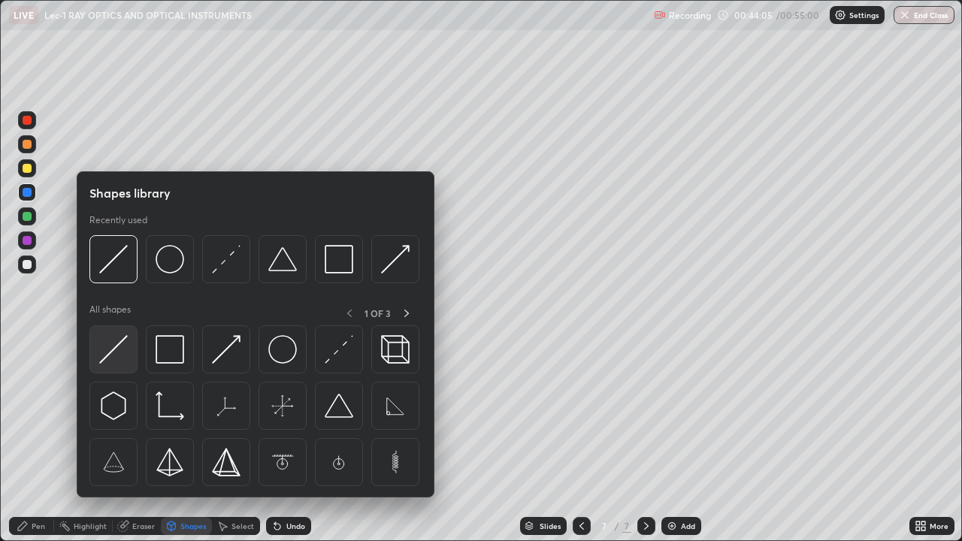
click at [104, 359] on img at bounding box center [113, 349] width 29 height 29
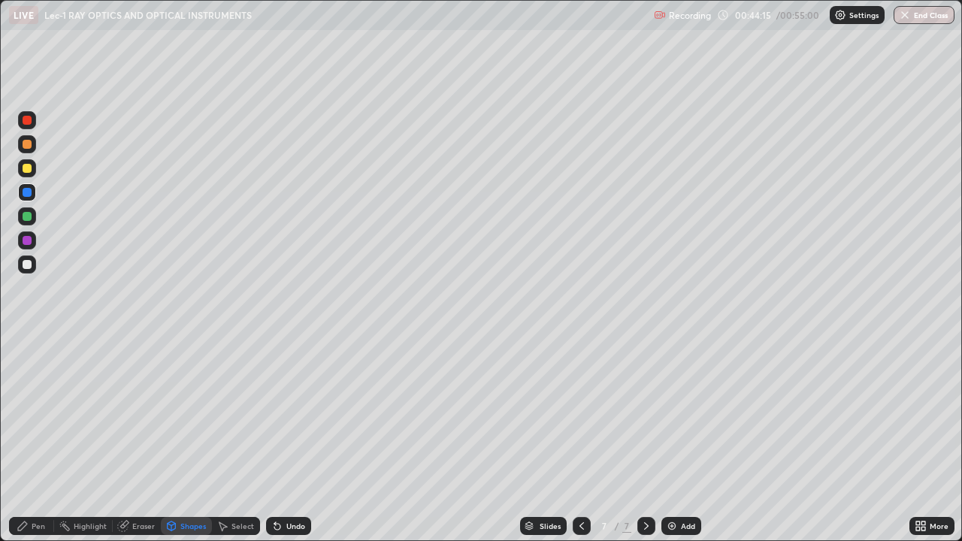
click at [51, 439] on div "Pen" at bounding box center [31, 526] width 45 height 18
click at [26, 217] on div at bounding box center [27, 216] width 9 height 9
click at [183, 439] on div "Shapes" at bounding box center [193, 526] width 26 height 8
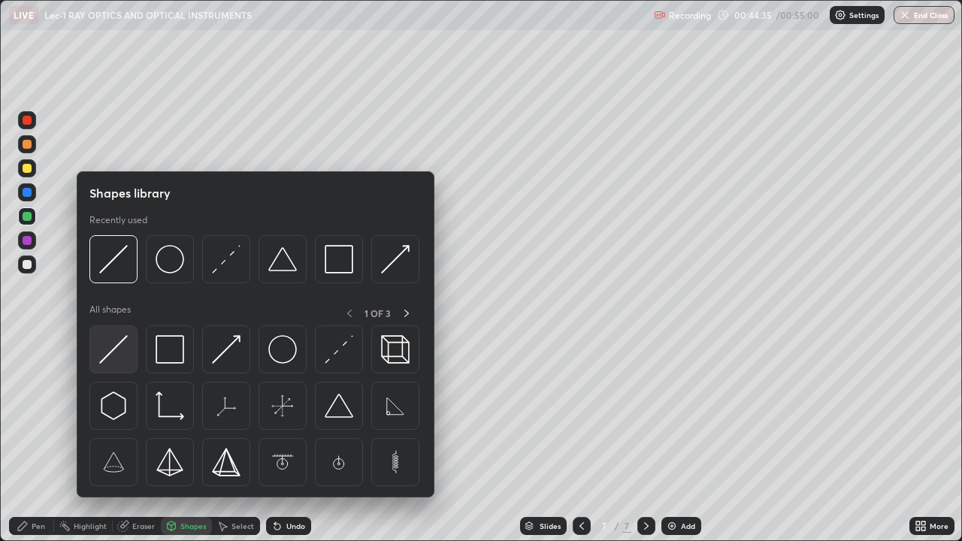
click at [114, 354] on img at bounding box center [113, 349] width 29 height 29
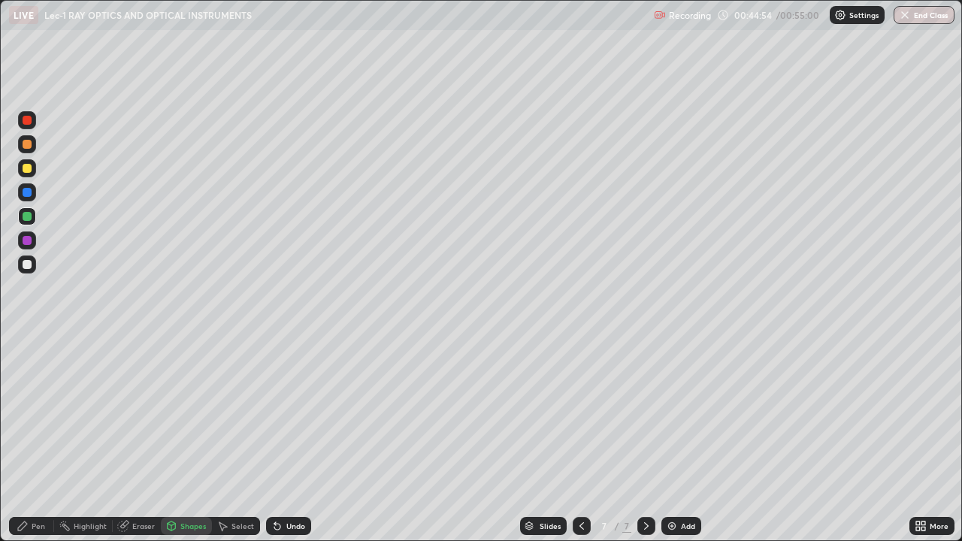
click at [29, 439] on div "Pen" at bounding box center [31, 526] width 45 height 18
click at [177, 439] on div "Shapes" at bounding box center [186, 526] width 51 height 18
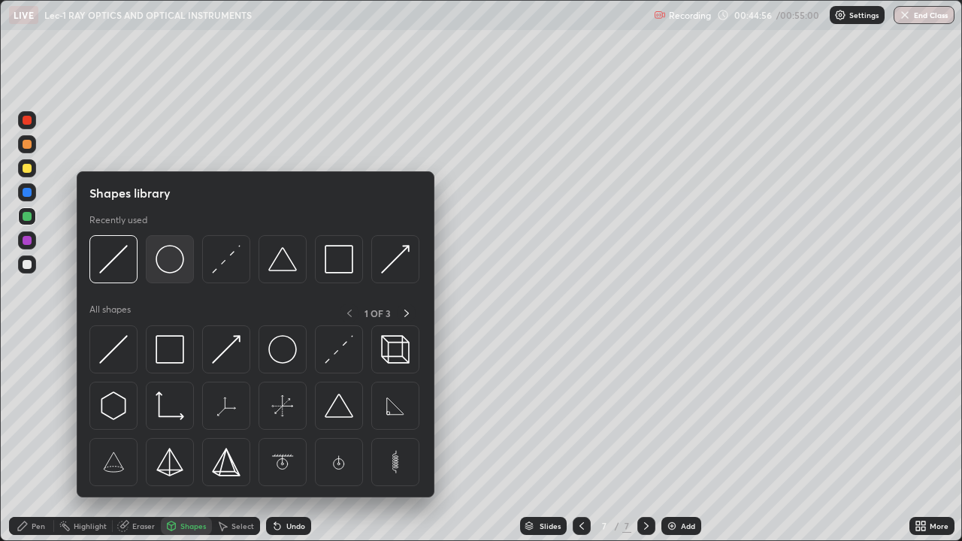
click at [166, 268] on img at bounding box center [170, 259] width 29 height 29
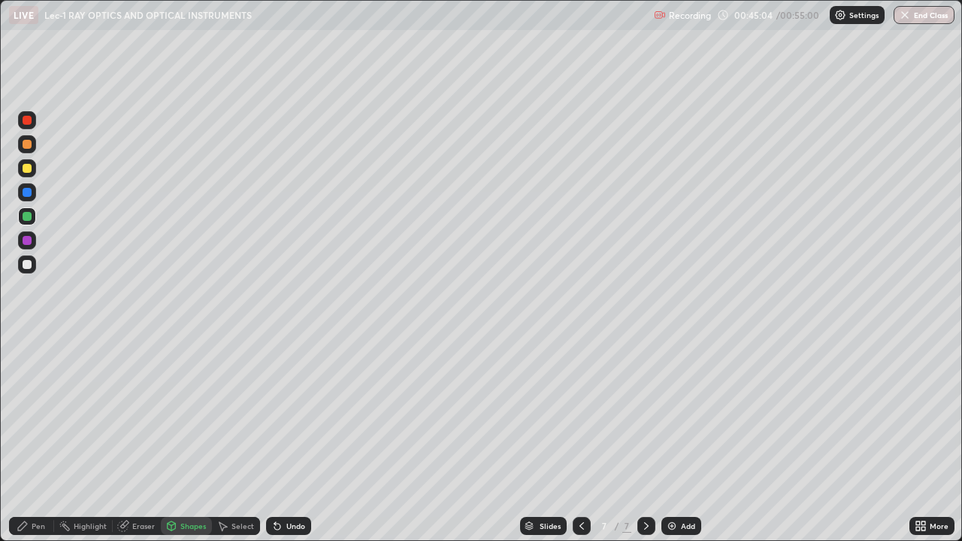
click at [26, 439] on icon at bounding box center [23, 526] width 12 height 12
click at [27, 240] on div at bounding box center [27, 240] width 9 height 9
click at [186, 439] on div "Shapes" at bounding box center [193, 526] width 26 height 8
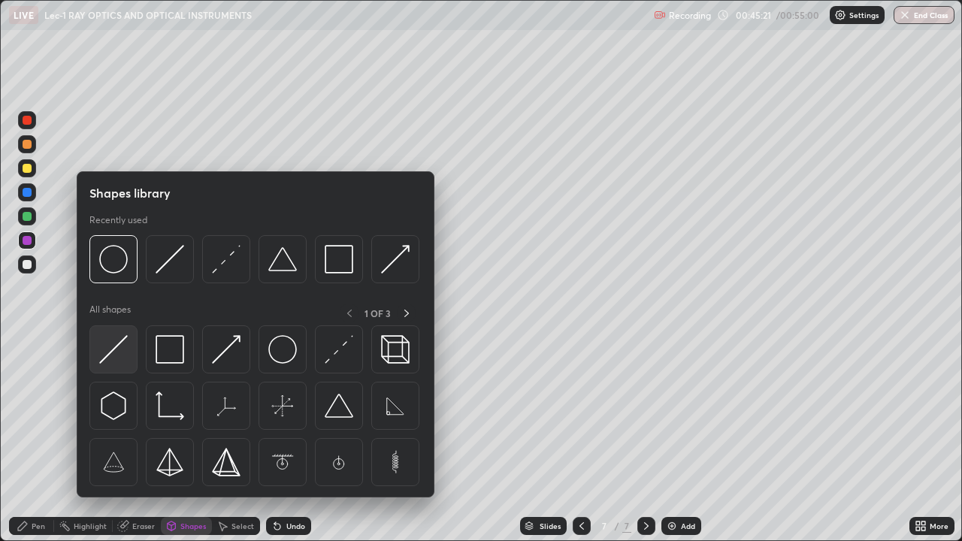
click at [108, 345] on img at bounding box center [113, 349] width 29 height 29
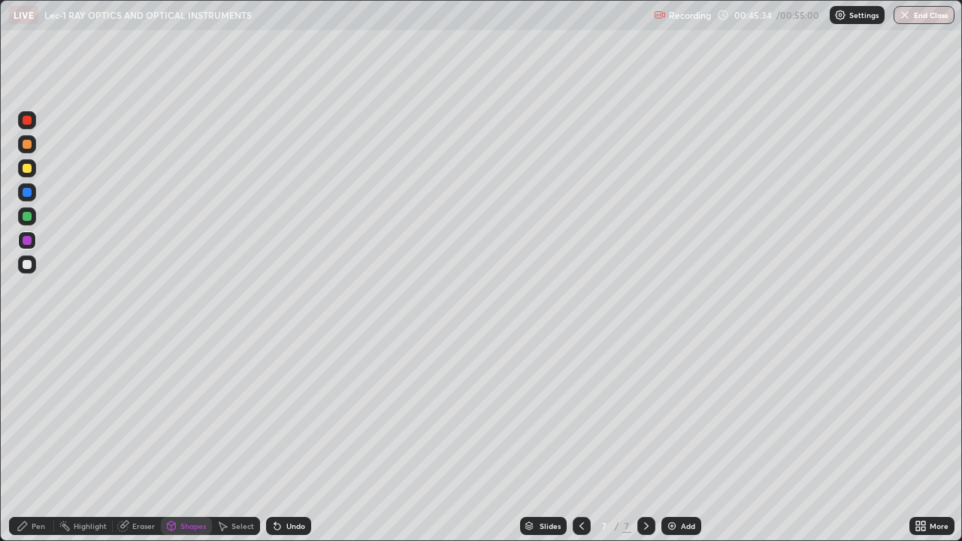
click at [280, 439] on icon at bounding box center [277, 526] width 12 height 12
click at [290, 439] on div "Undo" at bounding box center [295, 526] width 19 height 8
click at [33, 439] on div "Pen" at bounding box center [31, 526] width 45 height 18
click at [26, 216] on div at bounding box center [27, 216] width 9 height 9
click at [28, 191] on div at bounding box center [27, 192] width 9 height 9
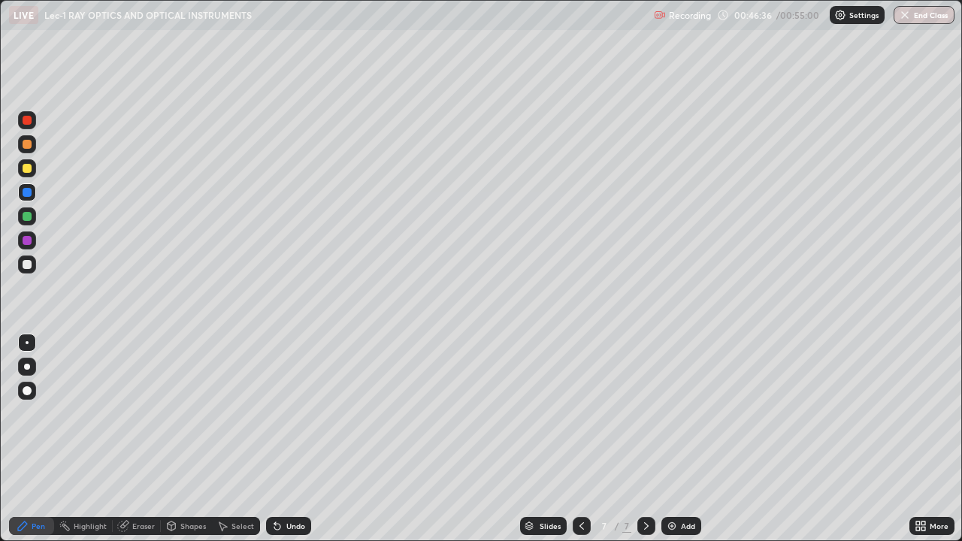
click at [29, 241] on div at bounding box center [27, 240] width 9 height 9
click at [27, 214] on div at bounding box center [27, 216] width 9 height 9
click at [23, 195] on div at bounding box center [27, 192] width 9 height 9
click at [287, 439] on div "Undo" at bounding box center [295, 526] width 19 height 8
click at [286, 439] on div "Undo" at bounding box center [295, 526] width 19 height 8
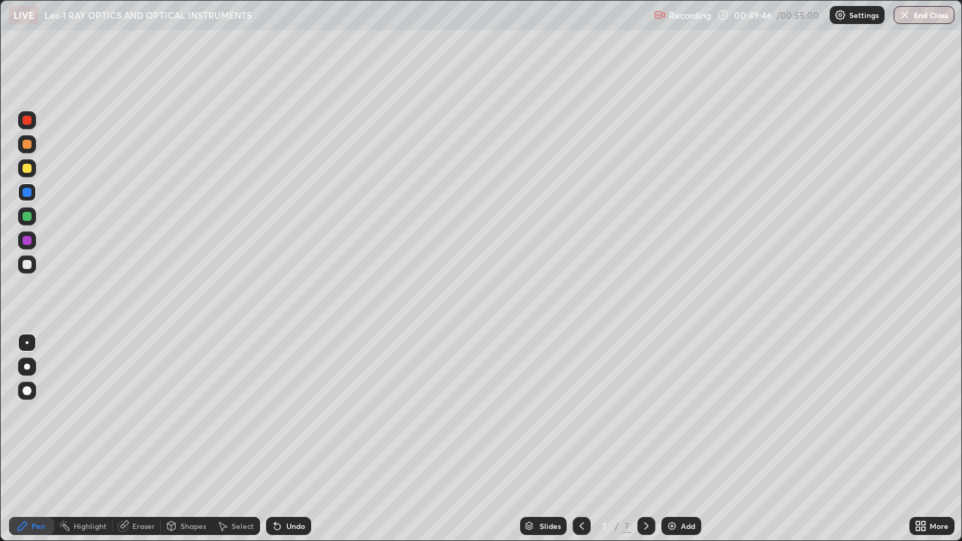
click at [282, 439] on div "Undo" at bounding box center [288, 526] width 45 height 18
click at [283, 439] on div "Undo" at bounding box center [288, 526] width 45 height 18
click at [139, 439] on div "Eraser" at bounding box center [143, 526] width 23 height 8
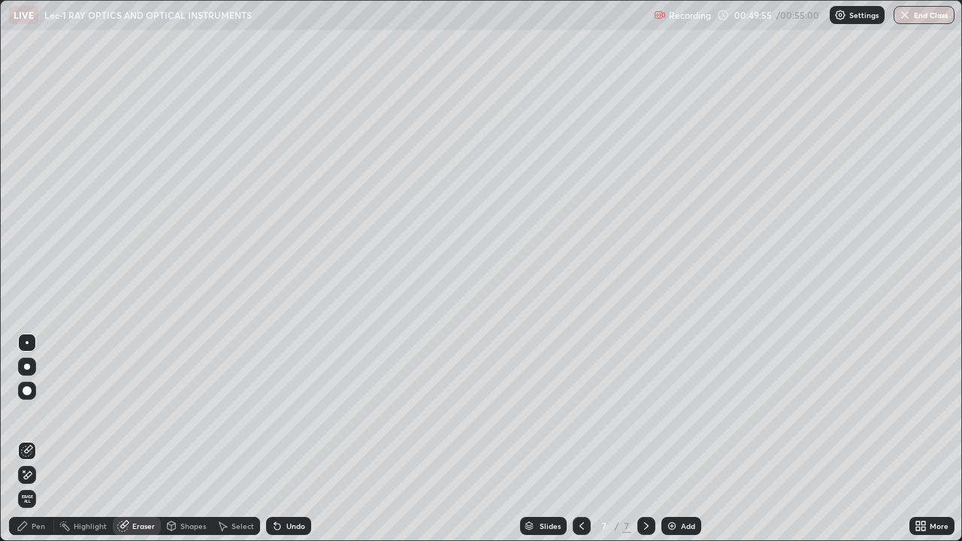
click at [27, 439] on icon at bounding box center [23, 526] width 12 height 12
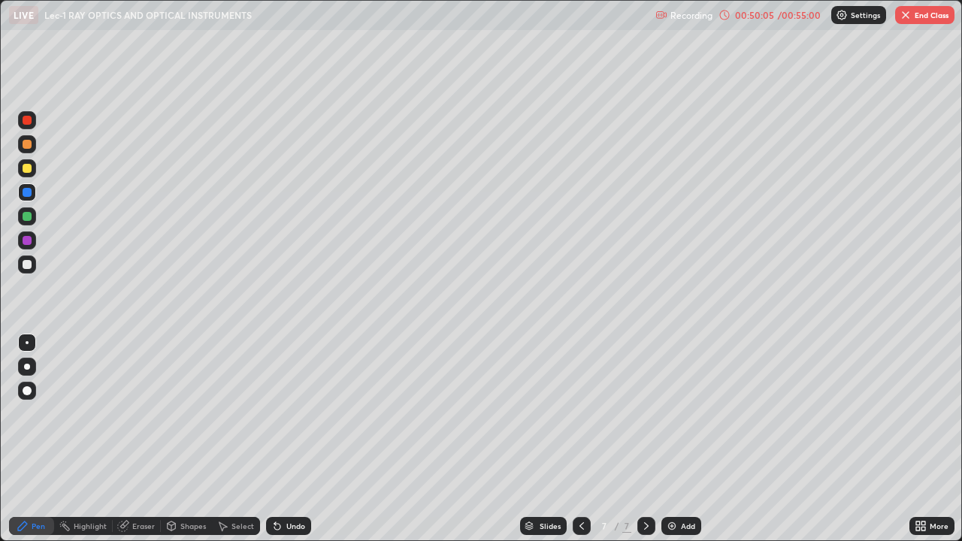
click at [290, 439] on div "Undo" at bounding box center [295, 526] width 19 height 8
click at [289, 439] on div "Undo" at bounding box center [295, 526] width 19 height 8
click at [26, 249] on div at bounding box center [27, 241] width 18 height 18
click at [135, 439] on div "Eraser" at bounding box center [143, 526] width 23 height 8
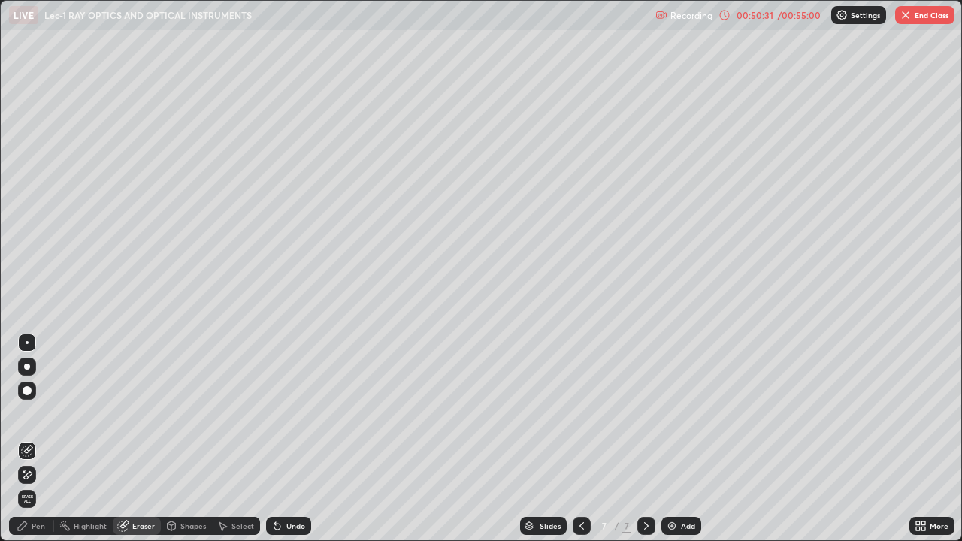
click at [35, 439] on div "Pen" at bounding box center [39, 526] width 14 height 8
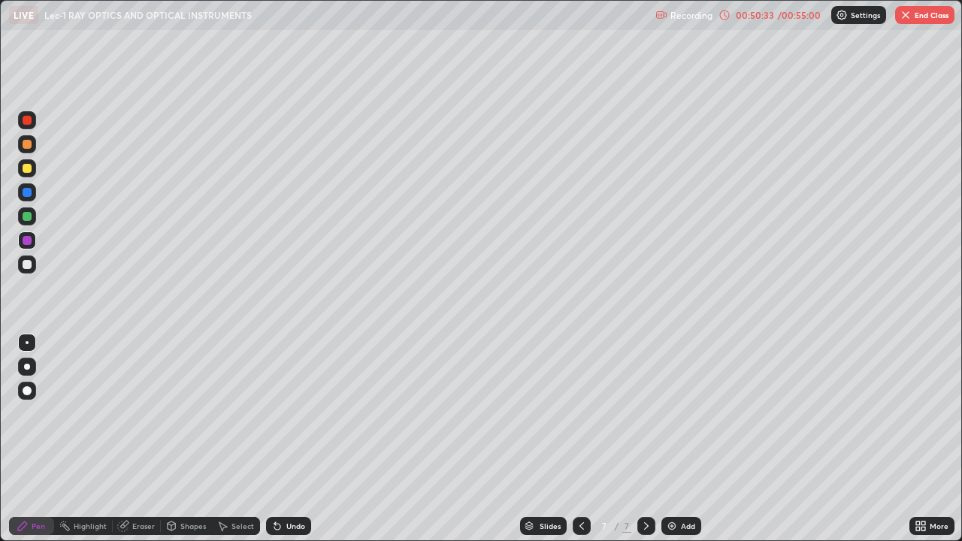
click at [29, 220] on div at bounding box center [27, 216] width 9 height 9
click at [582, 439] on div at bounding box center [582, 526] width 18 height 30
click at [578, 439] on icon at bounding box center [582, 526] width 12 height 12
click at [580, 439] on icon at bounding box center [582, 526] width 12 height 12
click at [576, 439] on div at bounding box center [582, 526] width 18 height 30
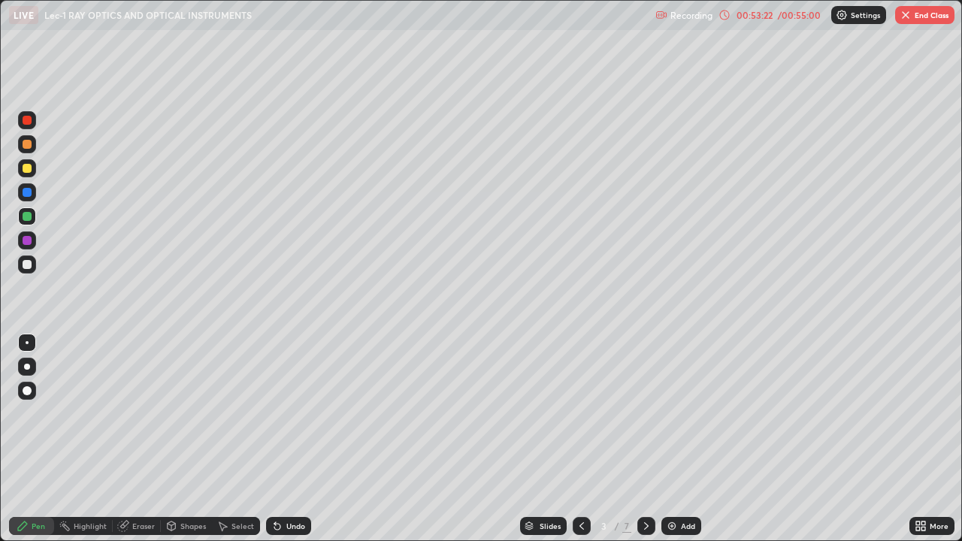
click at [645, 439] on icon at bounding box center [647, 526] width 12 height 12
click at [645, 439] on div at bounding box center [647, 526] width 18 height 18
click at [645, 439] on icon at bounding box center [647, 526] width 12 height 12
click at [915, 15] on button "End Class" at bounding box center [924, 15] width 59 height 18
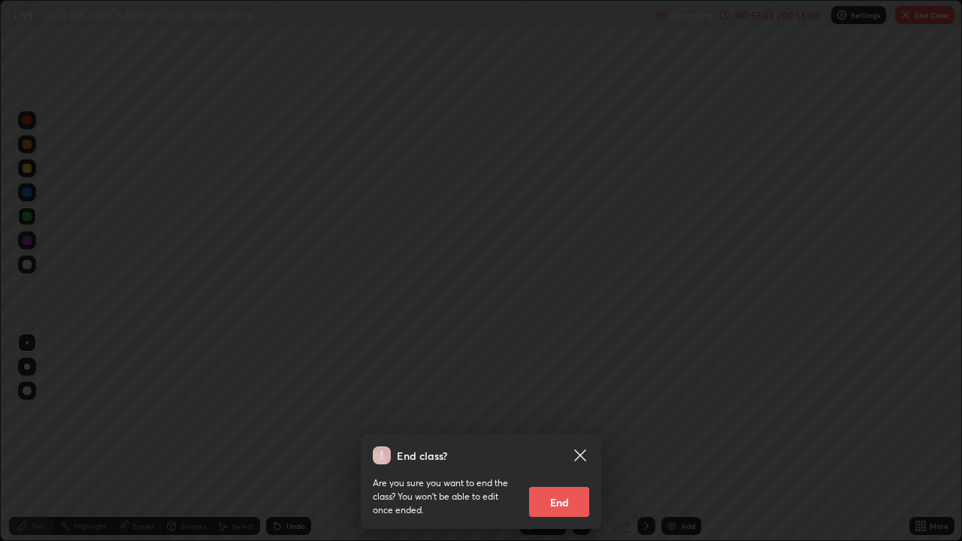
click at [568, 439] on button "End" at bounding box center [559, 502] width 60 height 30
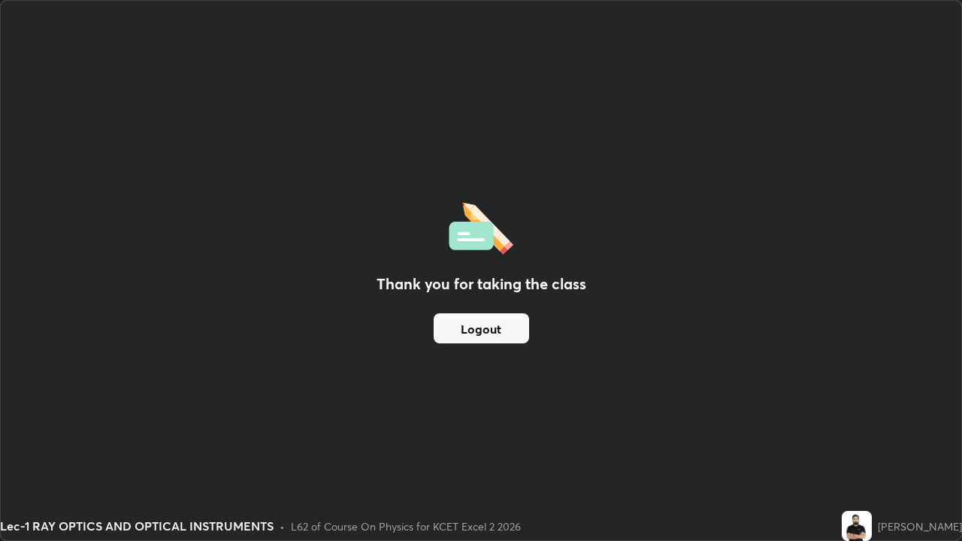
click at [647, 286] on div "Thank you for taking the class Logout" at bounding box center [481, 271] width 961 height 540
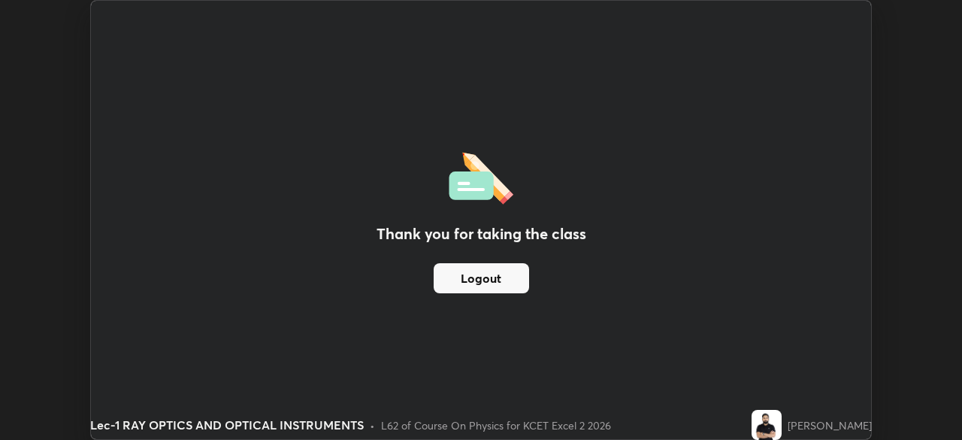
scroll to position [74739, 74217]
